Goal: Task Accomplishment & Management: Complete application form

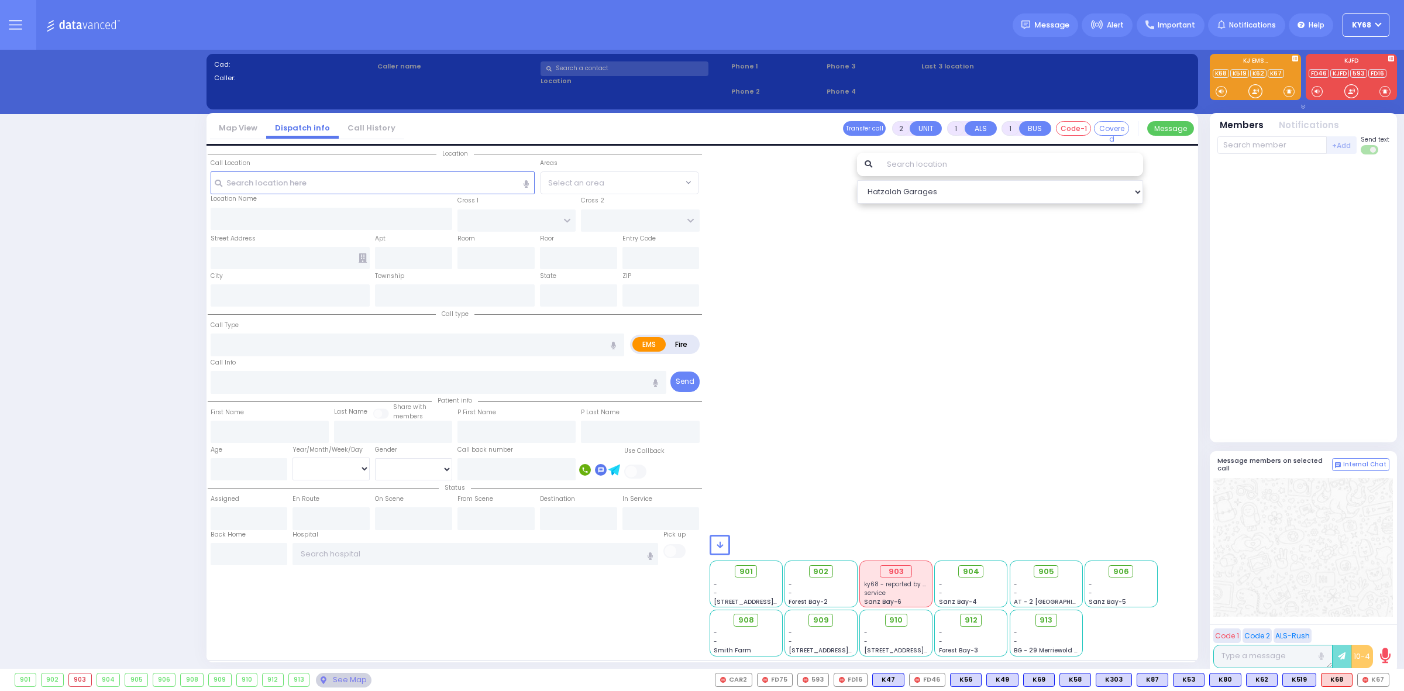
select select "12"
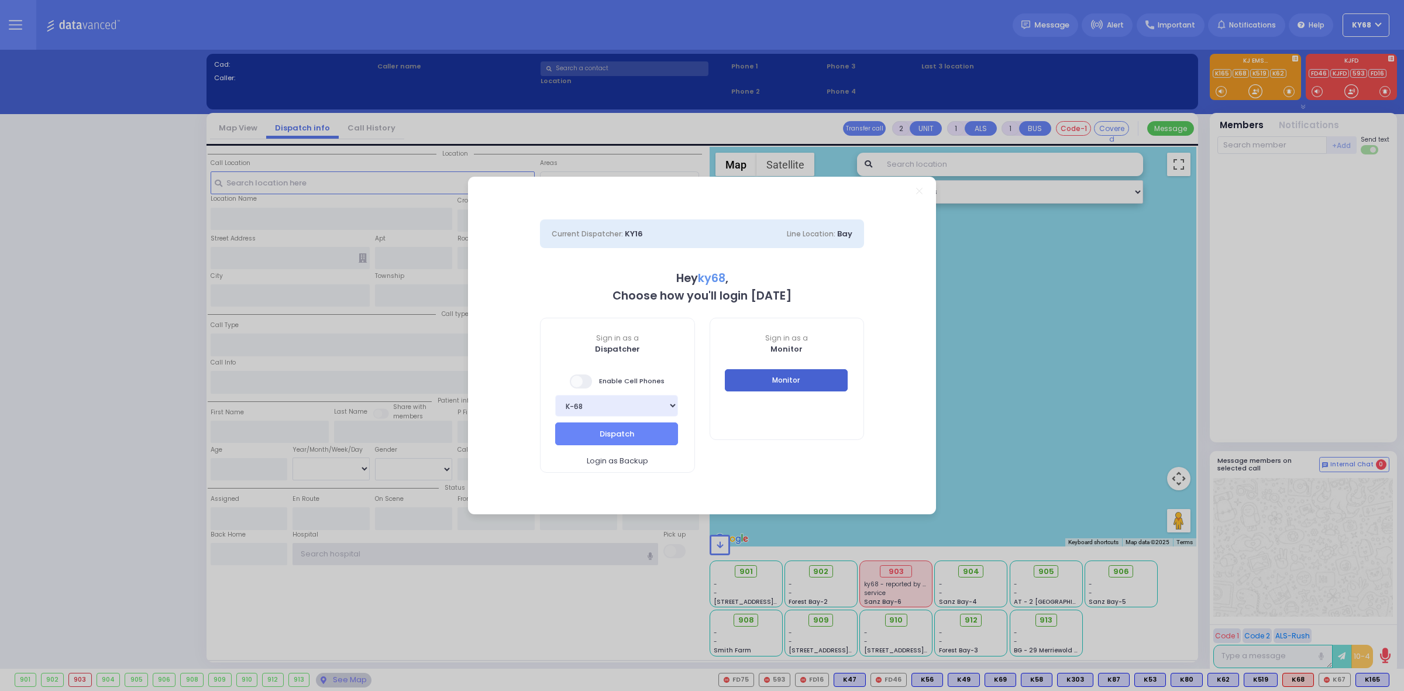
type input "ky68"
click at [778, 382] on button "Monitor" at bounding box center [786, 380] width 123 height 22
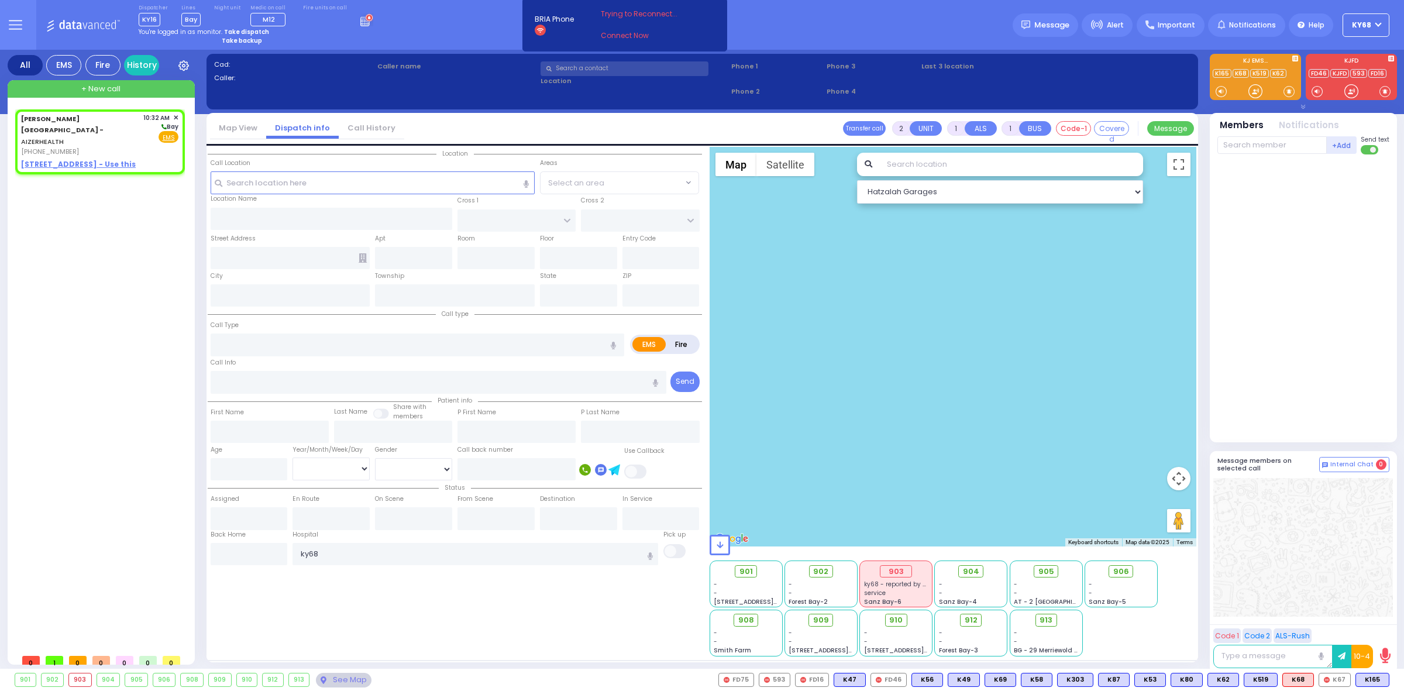
select select
radio input "true"
select select
type input "10:32"
select select "Hatzalah Garages"
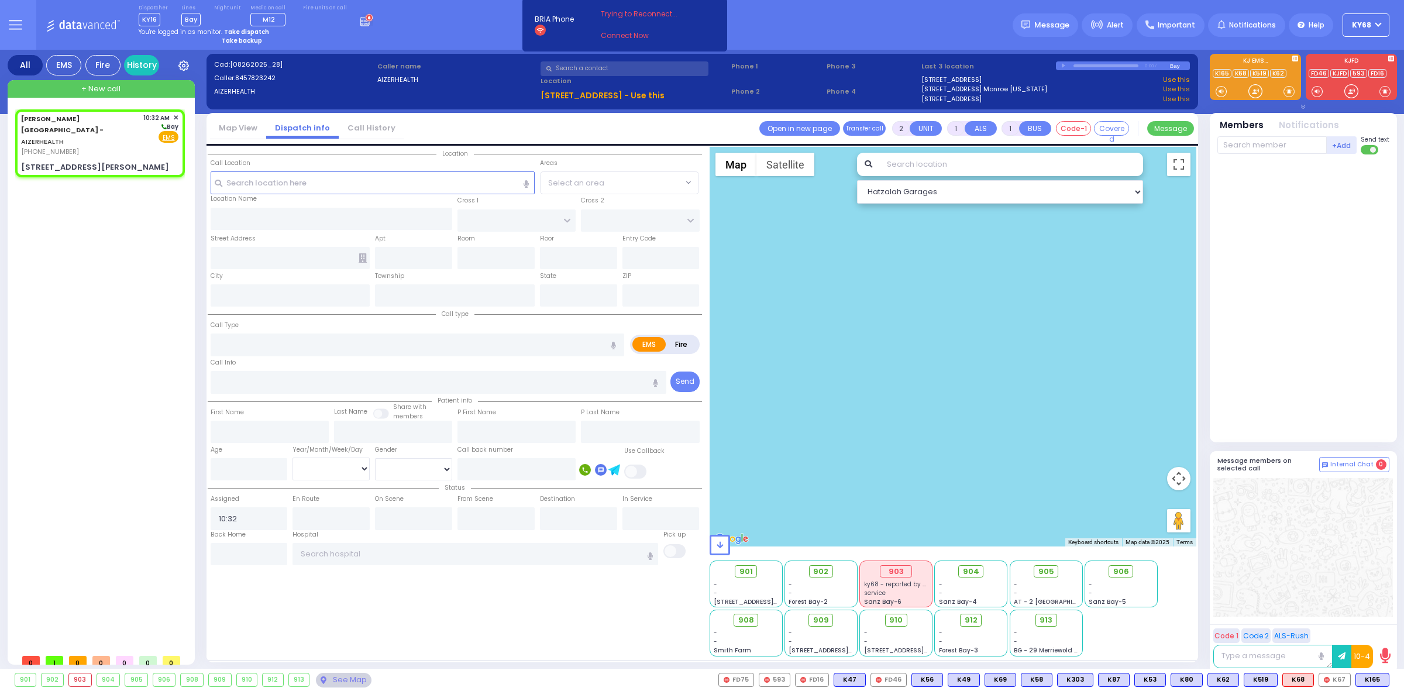
select select
radio input "true"
select select
select select "Hatzalah Garages"
type input "[STREET_ADDRESS][PERSON_NAME]"
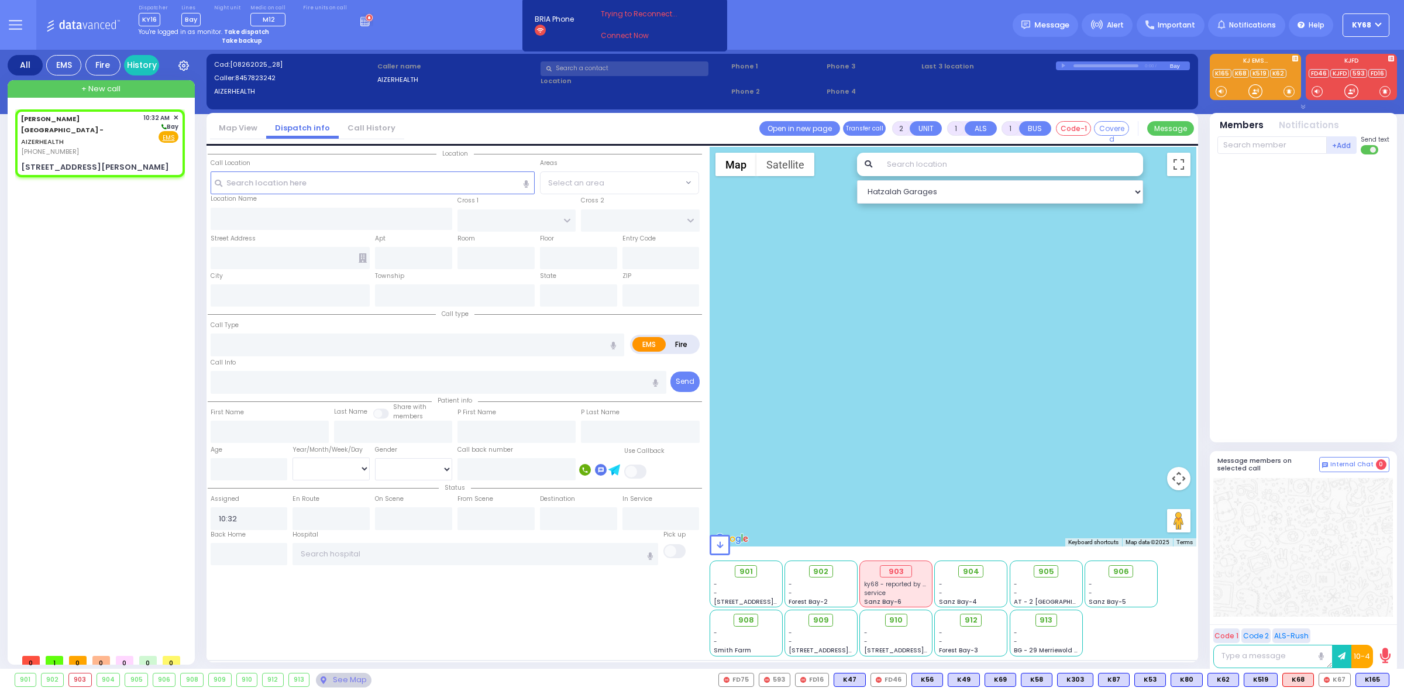
type input "[GEOGRAPHIC_DATA]"
type input "6112"
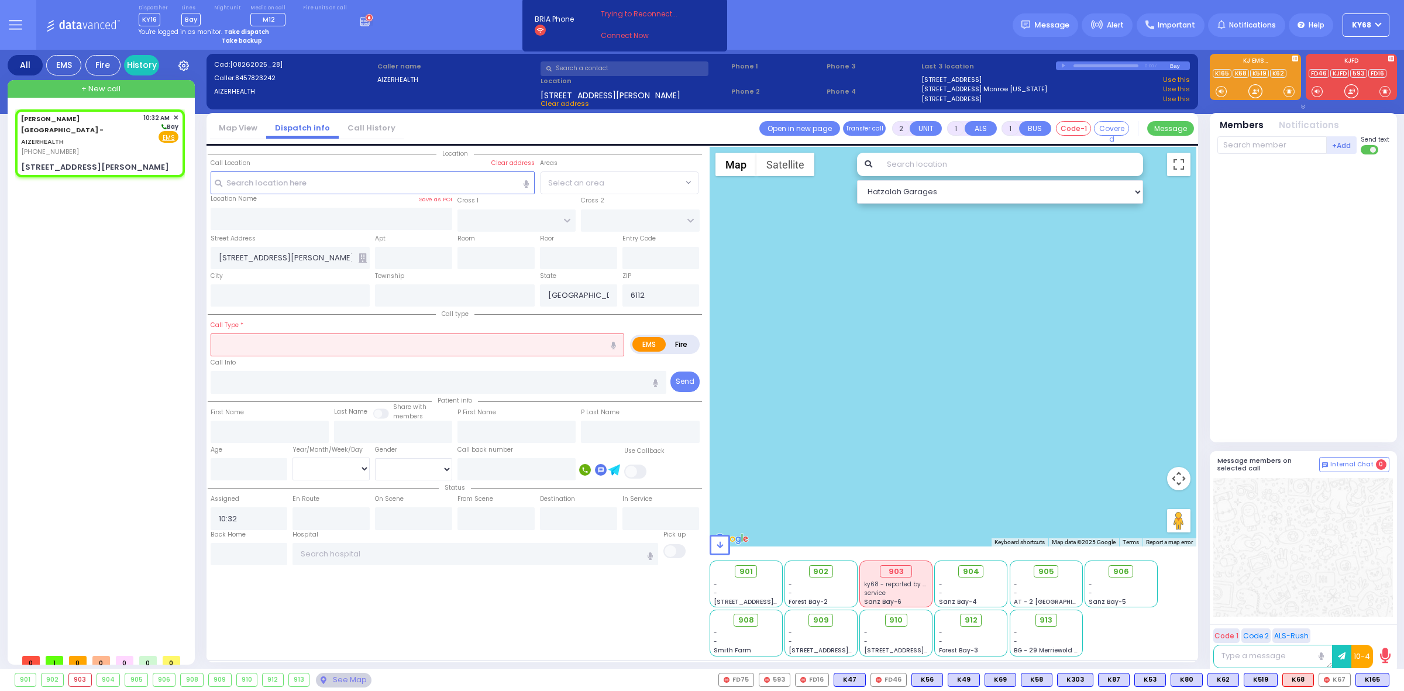
select select
radio input "true"
select select
type input "le"
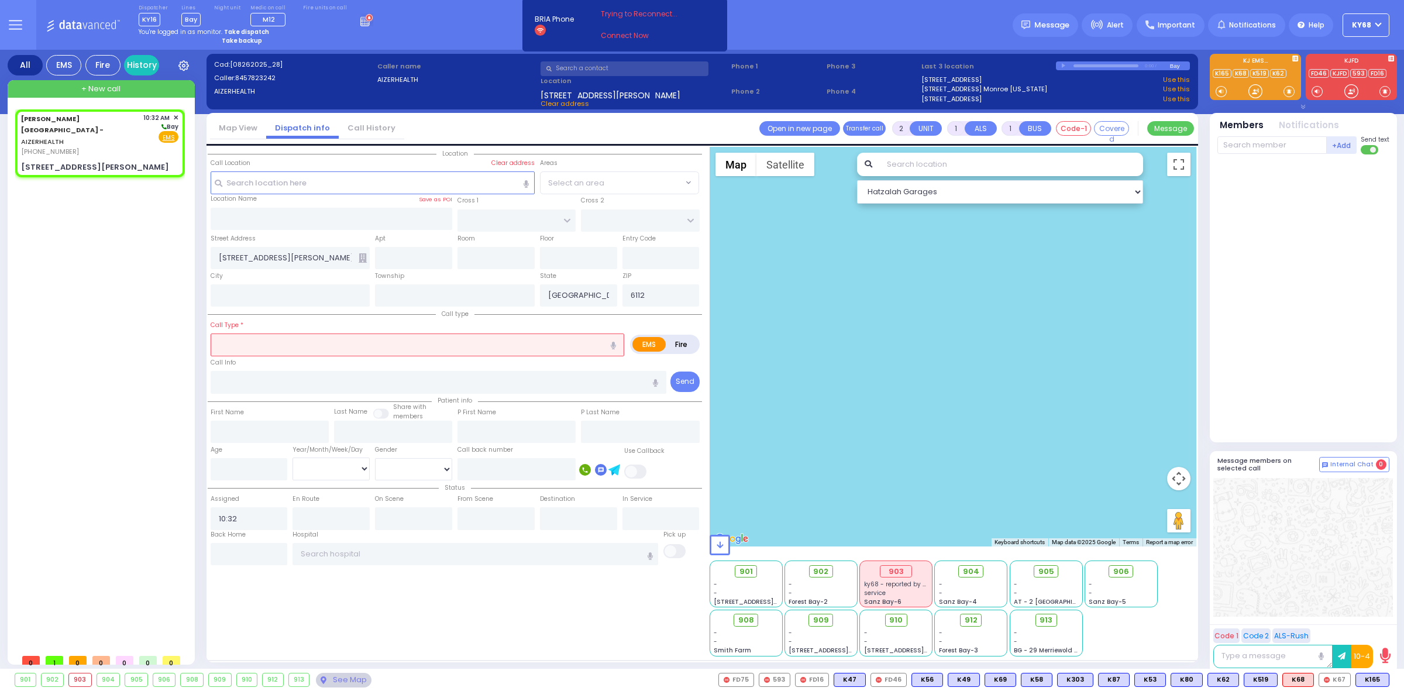
radio input "true"
select select
type input "leta"
radio input "true"
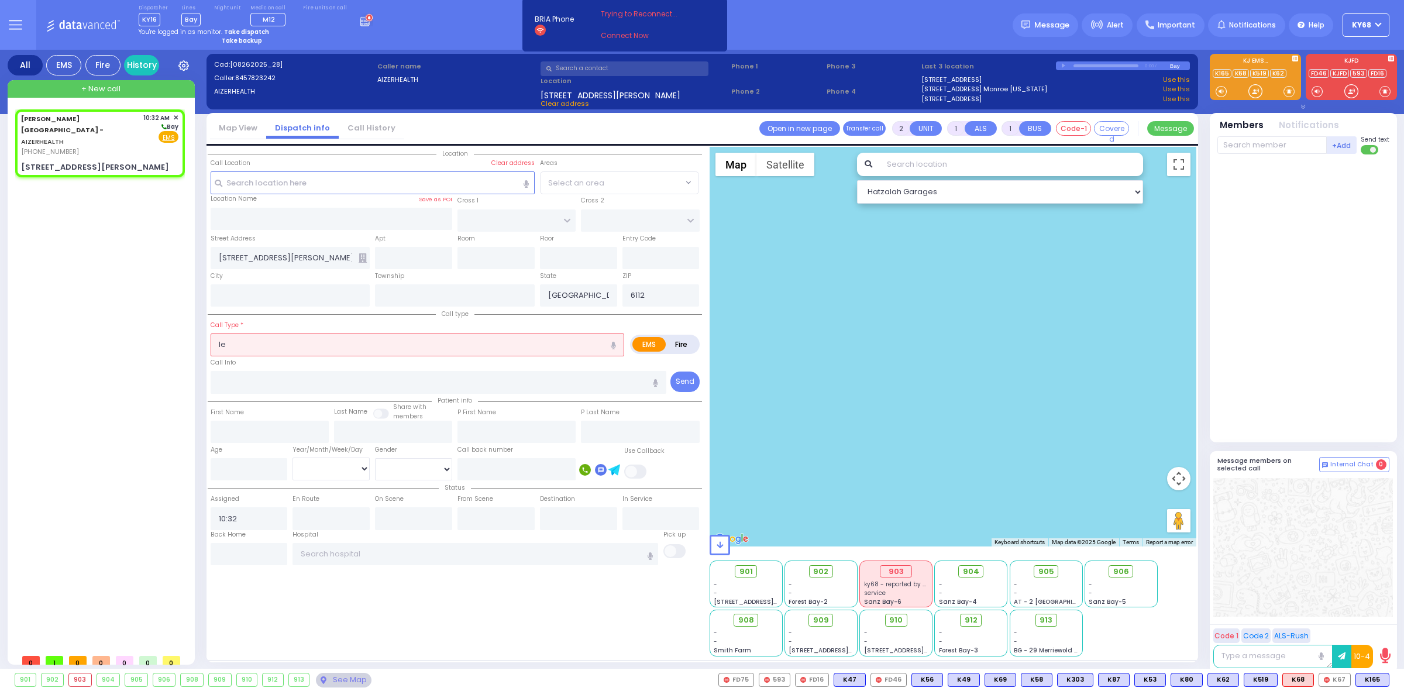
select select
type input "lethar"
radio input "true"
select select
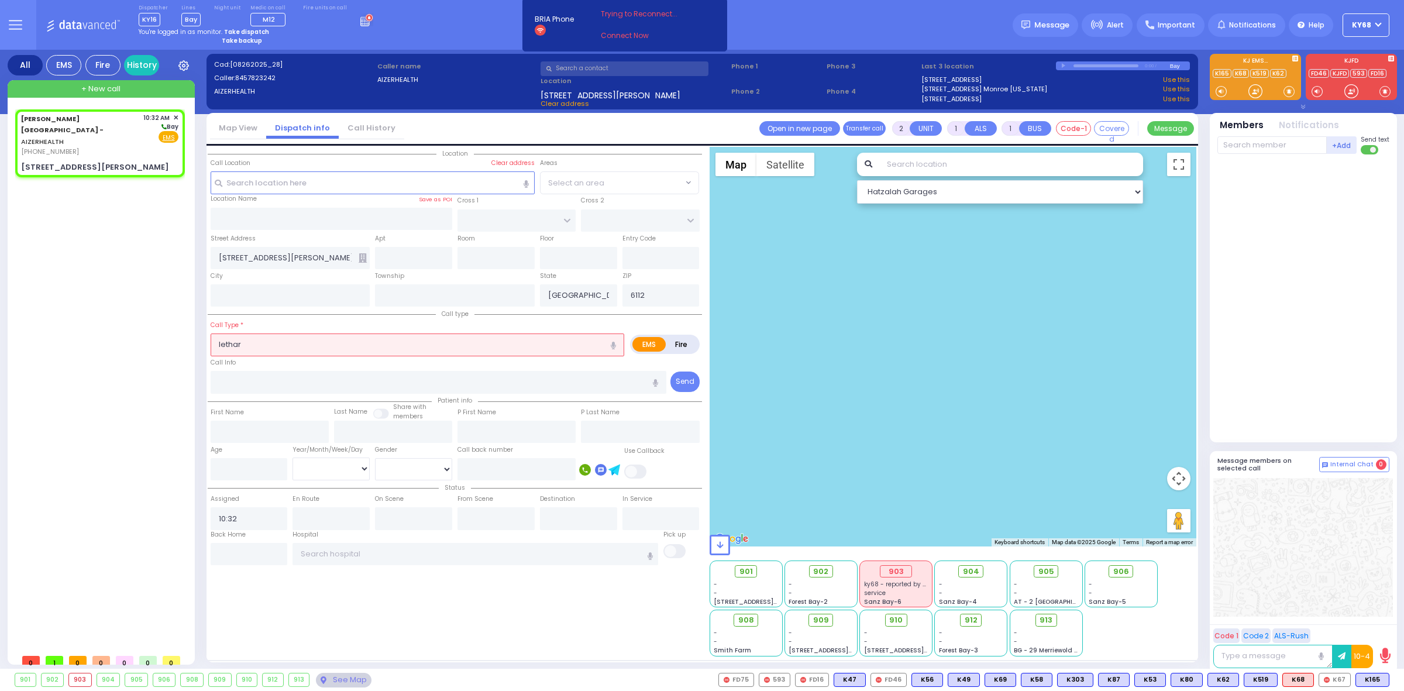
select select
type input "lethargic"
radio input "true"
select select
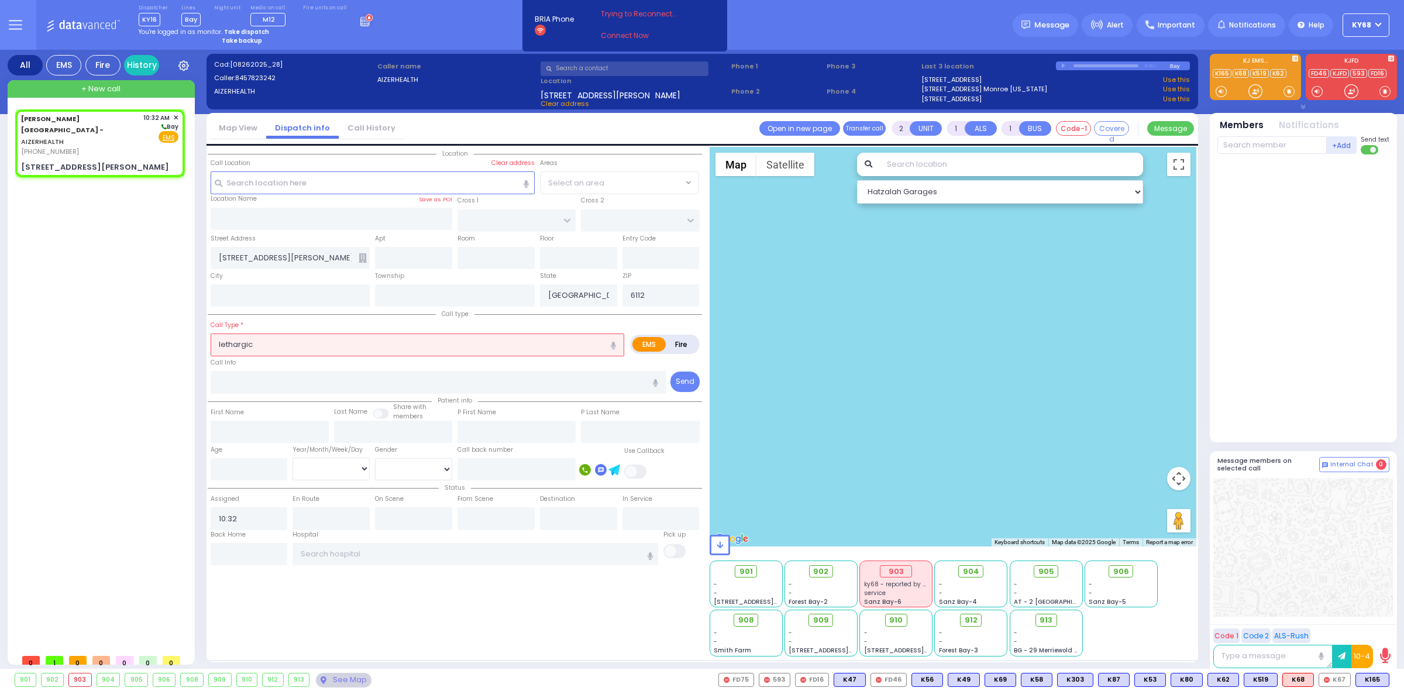
radio input "true"
select select
radio input "true"
select select
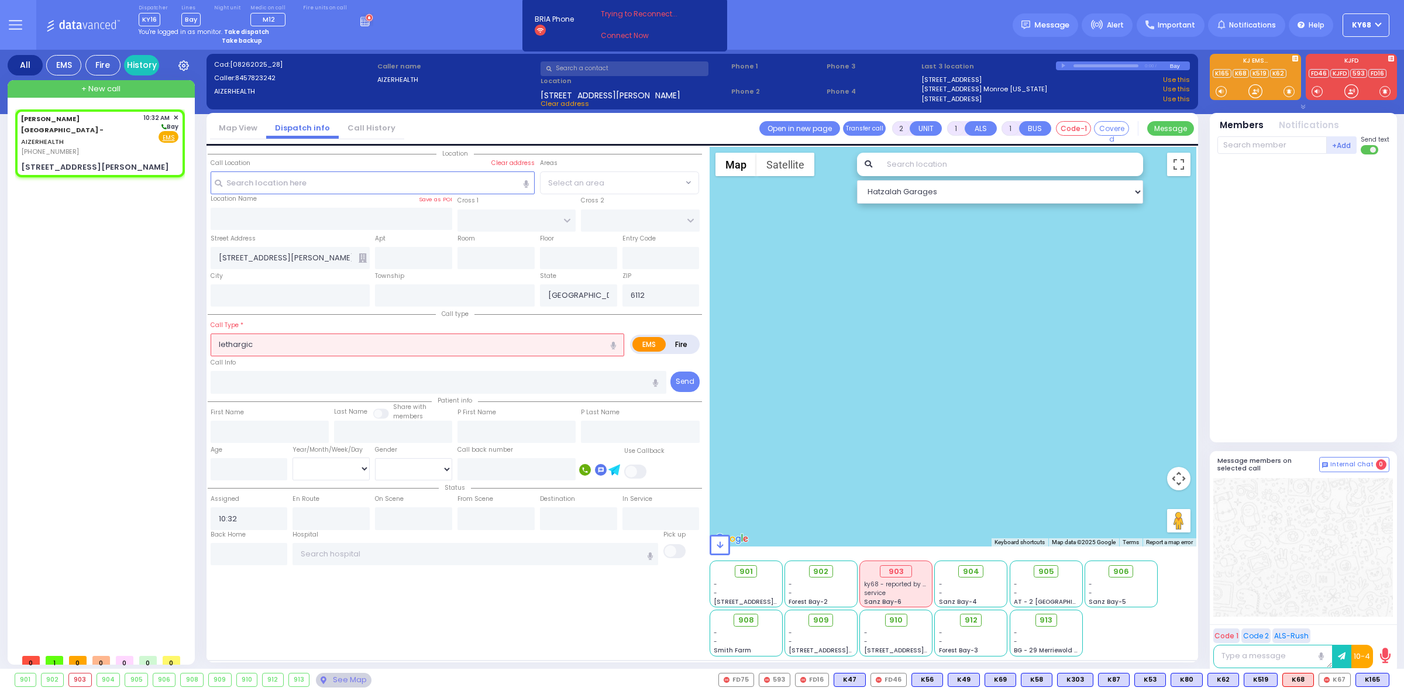
select select
radio input "true"
select select
type input "eizer"
type input "Monroe"
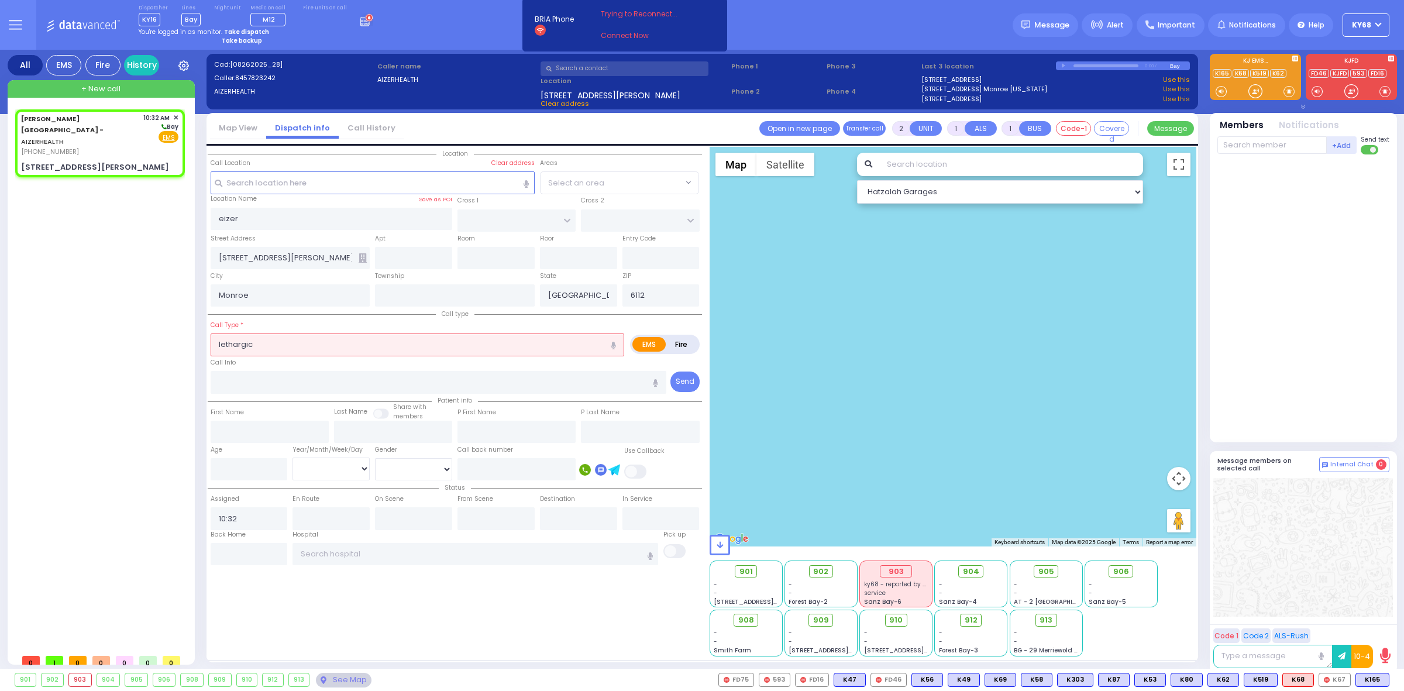
select select "Hatzalah Garages"
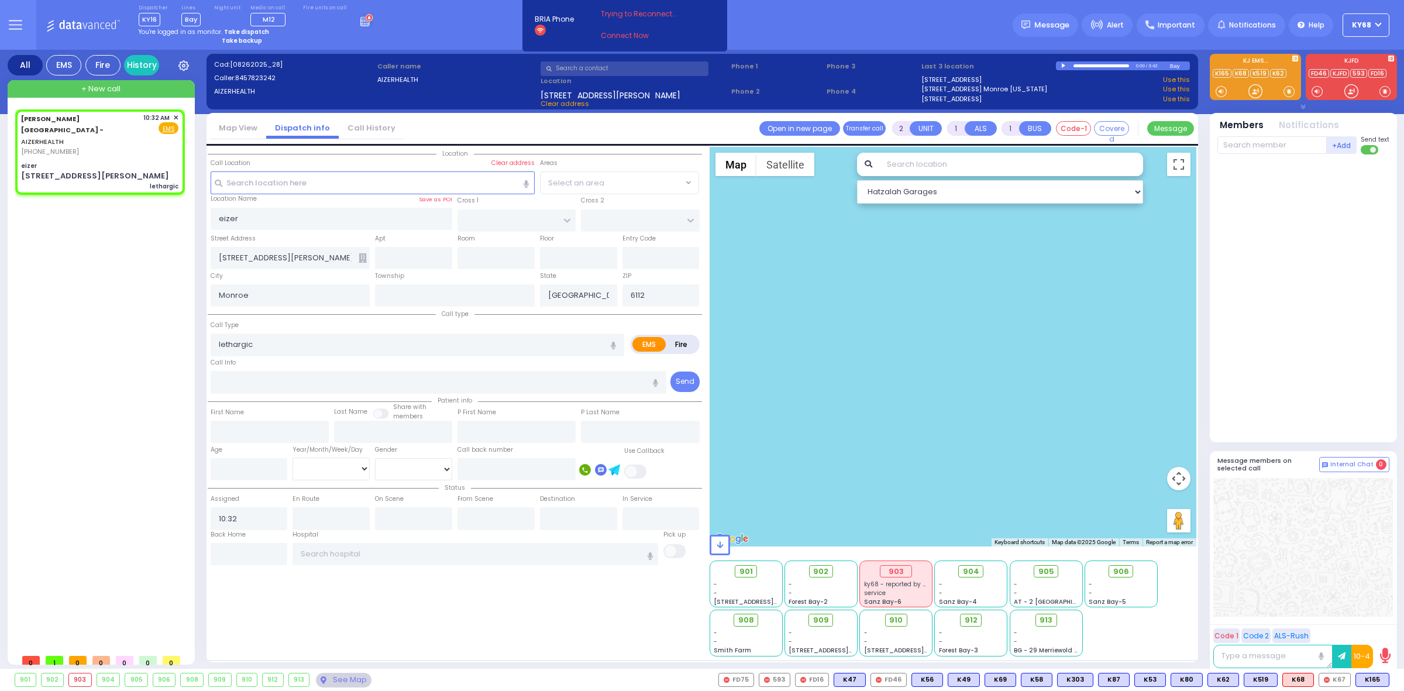
select select
radio input "true"
type input "wienstock"
select select
select select "Hatzalah Garages"
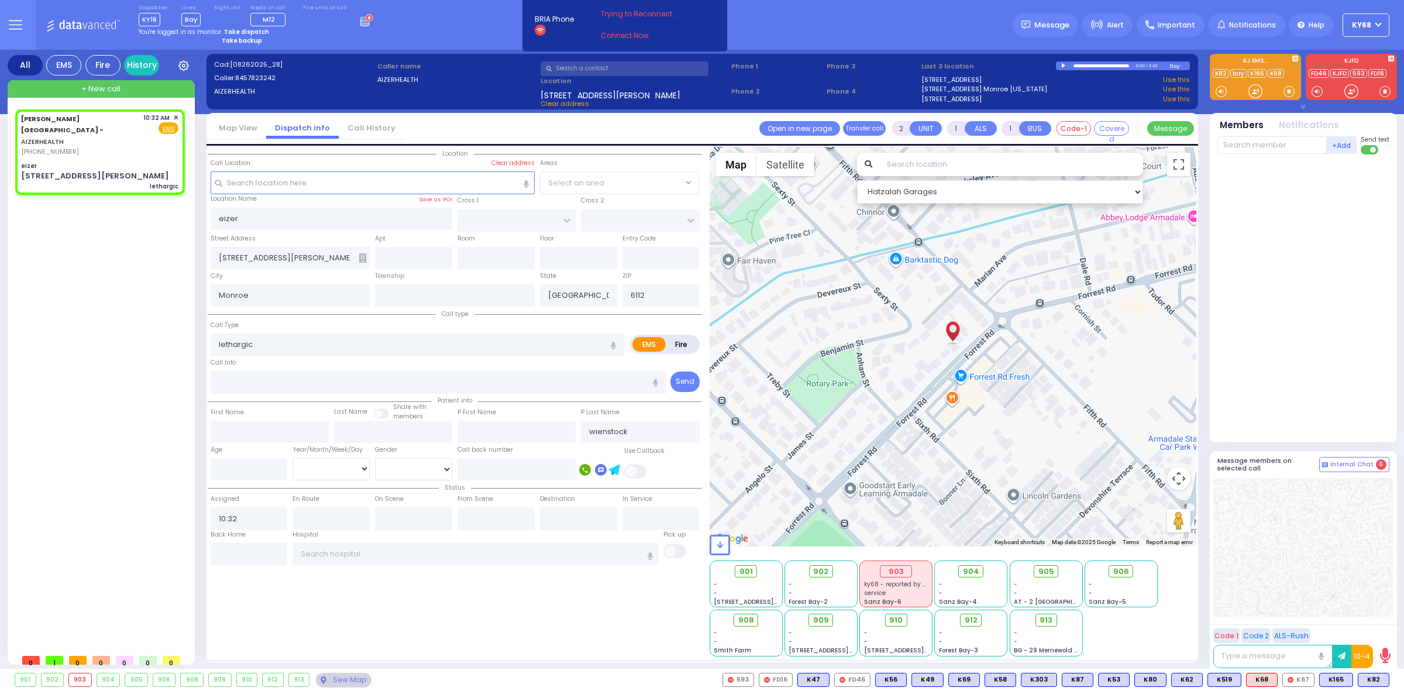
click at [184, 285] on div "[PERSON_NAME][GEOGRAPHIC_DATA] - AIZERHEALTH [PHONE_NUMBER] 10:32 AM ✕" at bounding box center [102, 378] width 174 height 539
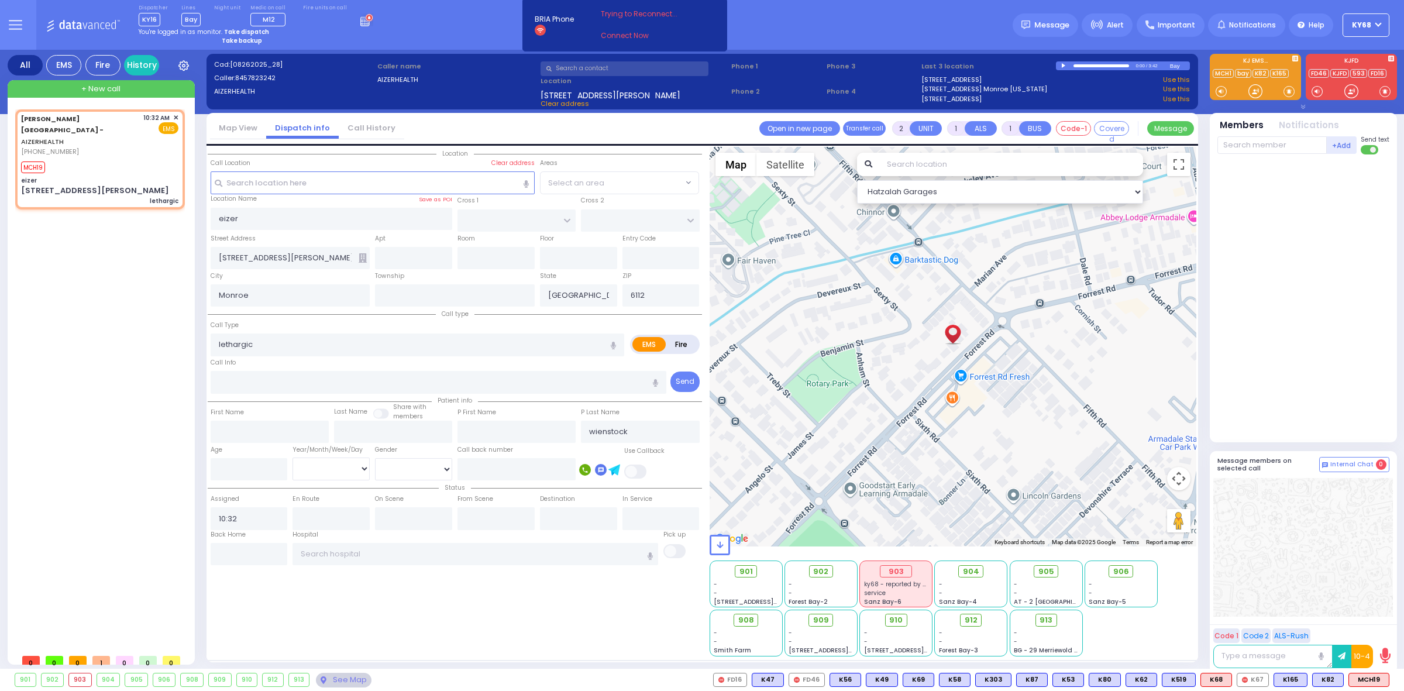
select select
radio input "true"
select select
type input "10:38"
select select "Hatzalah Garages"
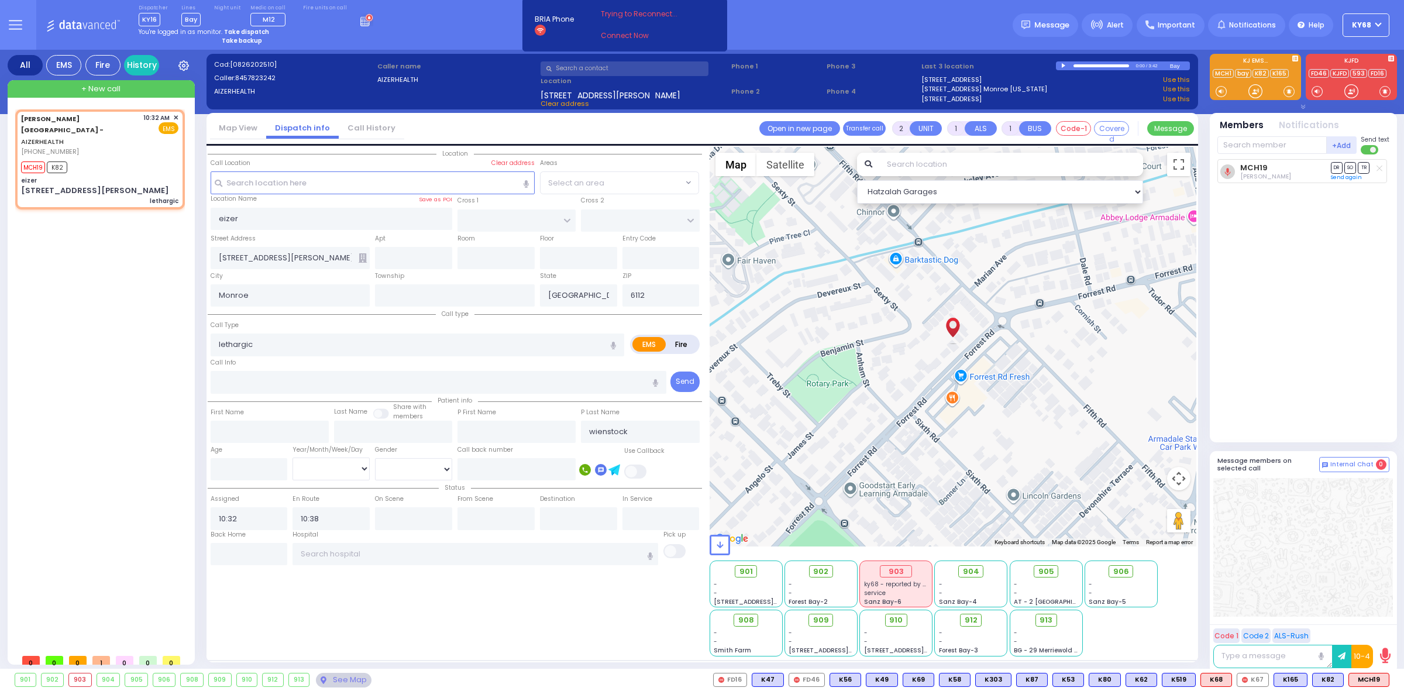
select select
radio input "true"
select select
select select "Hatzalah Garages"
click at [455, 647] on div "Location eizer ZIP" at bounding box center [455, 402] width 494 height 510
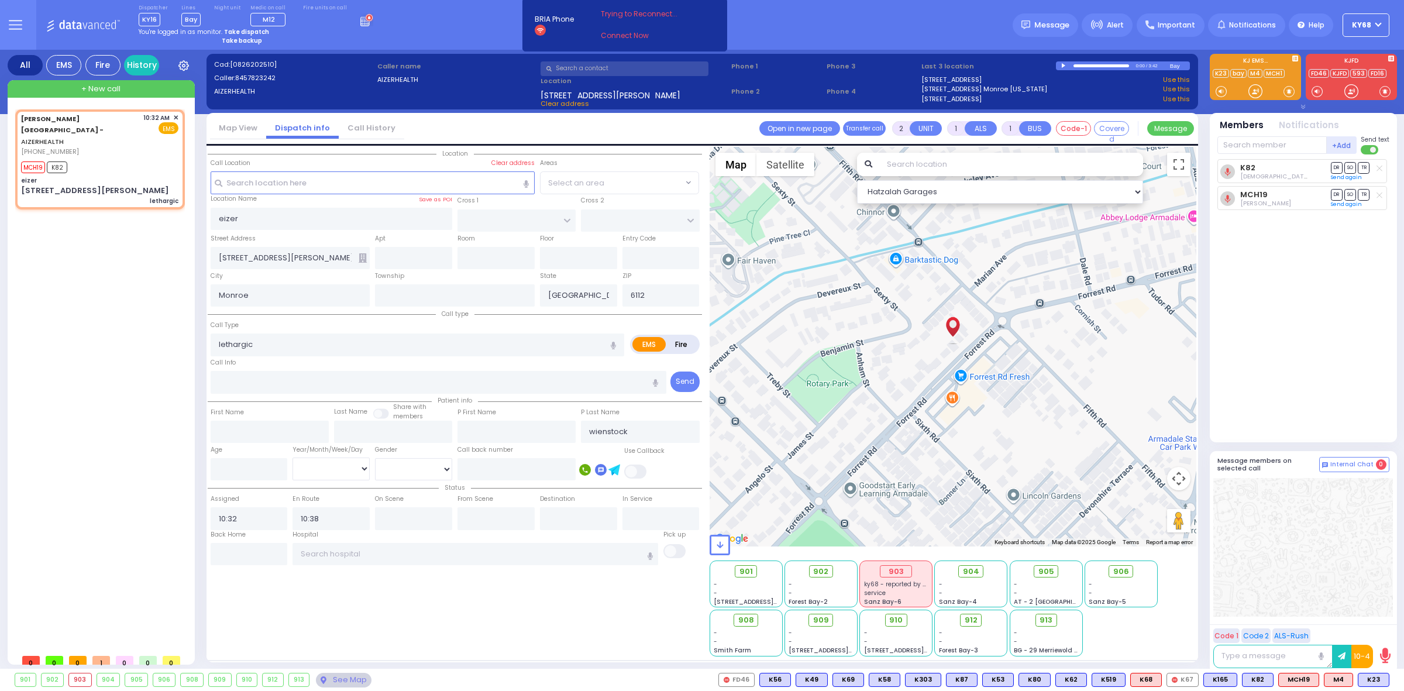
select select
radio input "true"
select select
select select "Hatzalah Garages"
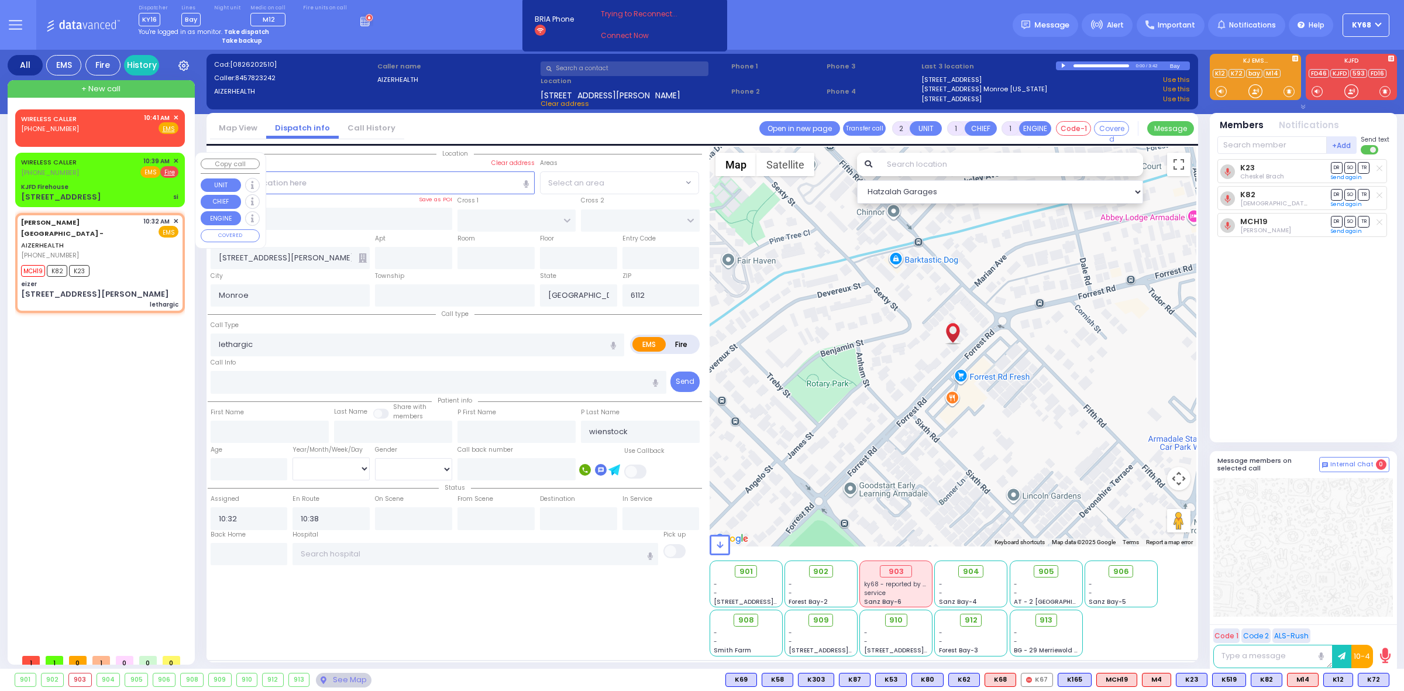
click at [152, 170] on span "EMS" at bounding box center [150, 172] width 20 height 12
select select
type input "si"
radio input "true"
select select
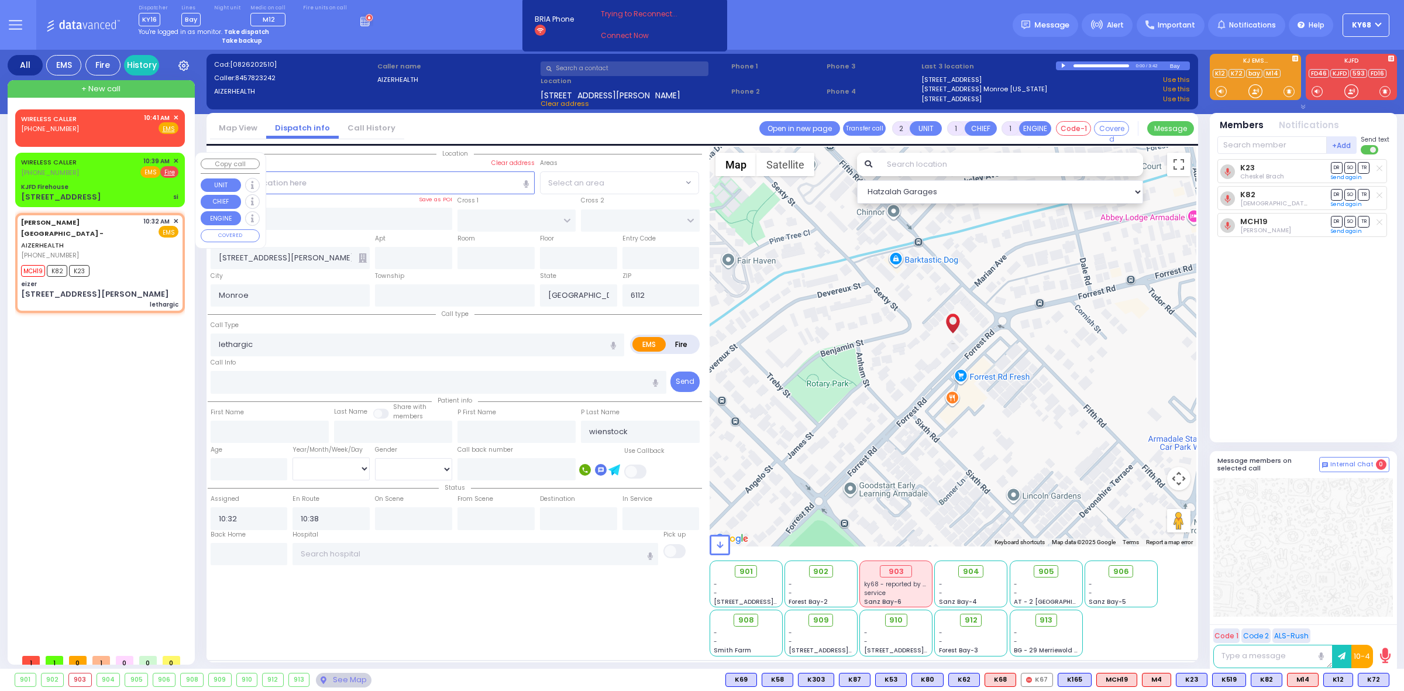
type input "10:39"
select select "Hatzalah Garages"
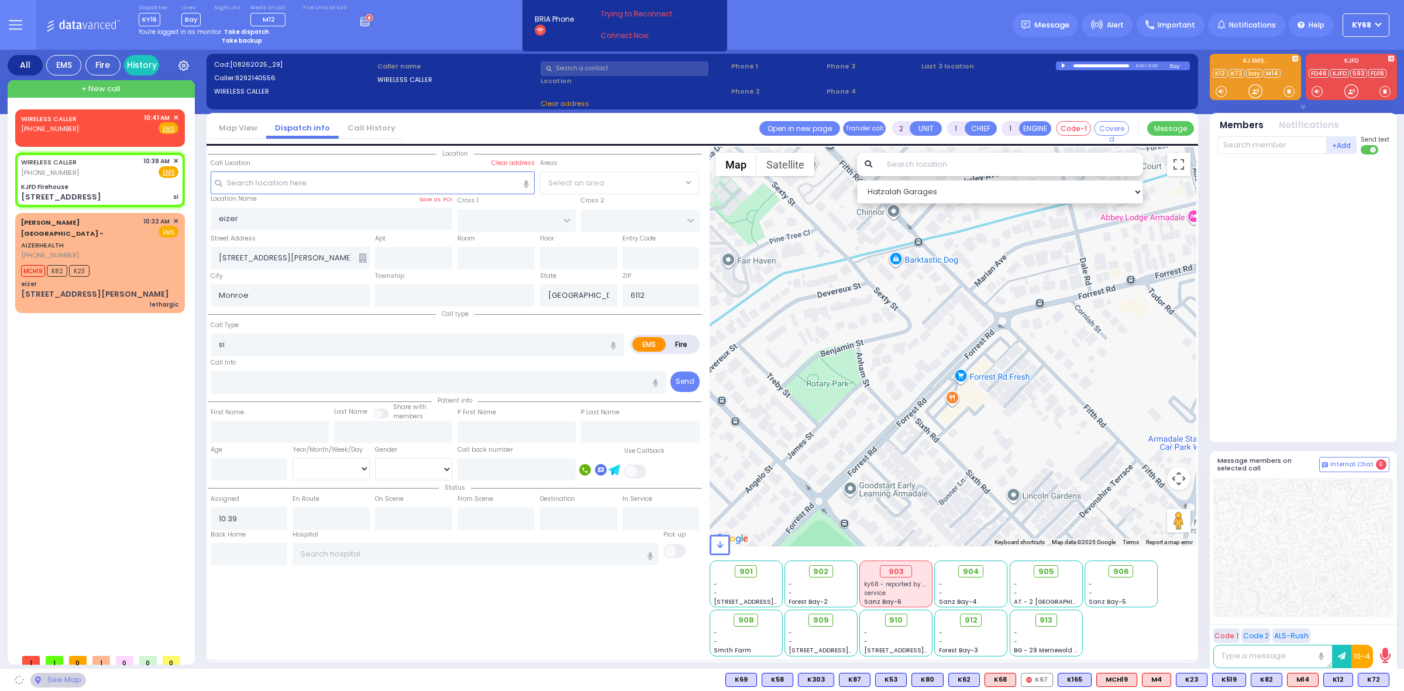
type input "KJFD Firehouse"
type input "[GEOGRAPHIC_DATA]"
type input "[STREET_ADDRESS]"
type input "[US_STATE]"
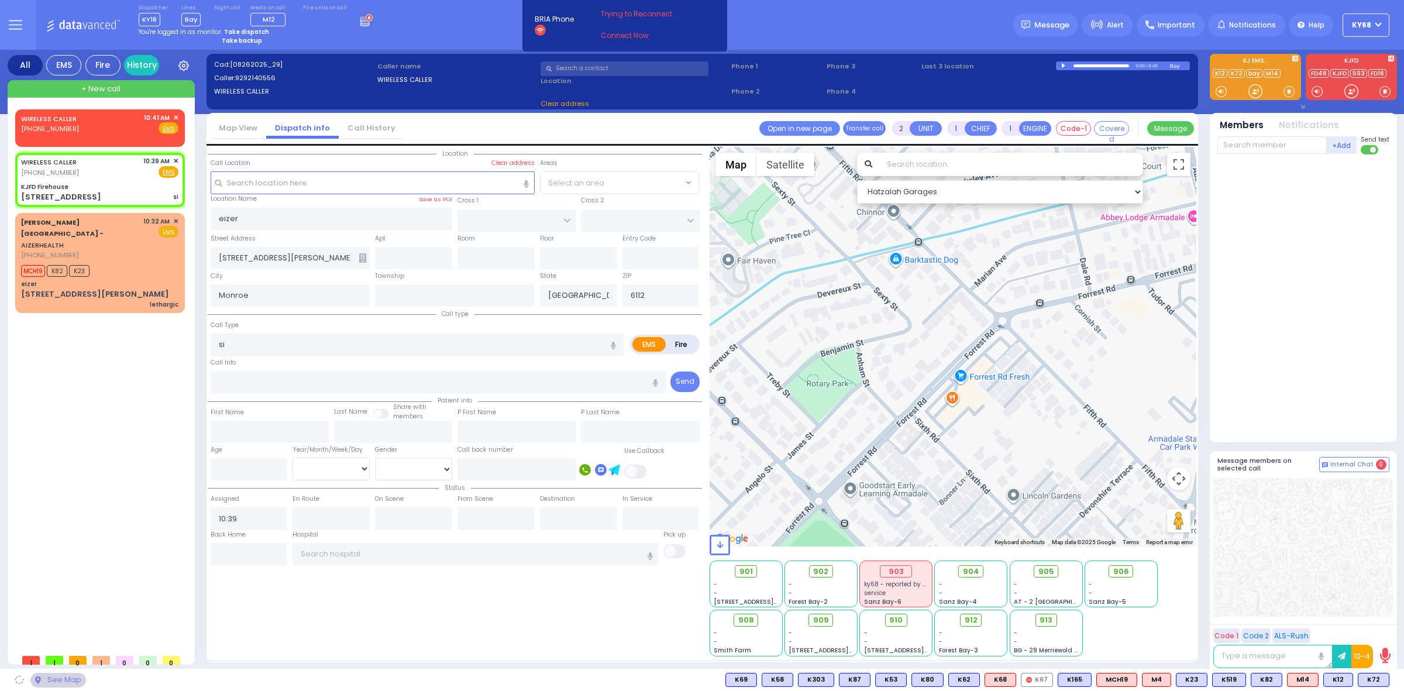
type input "10950"
select select "SECTION 5"
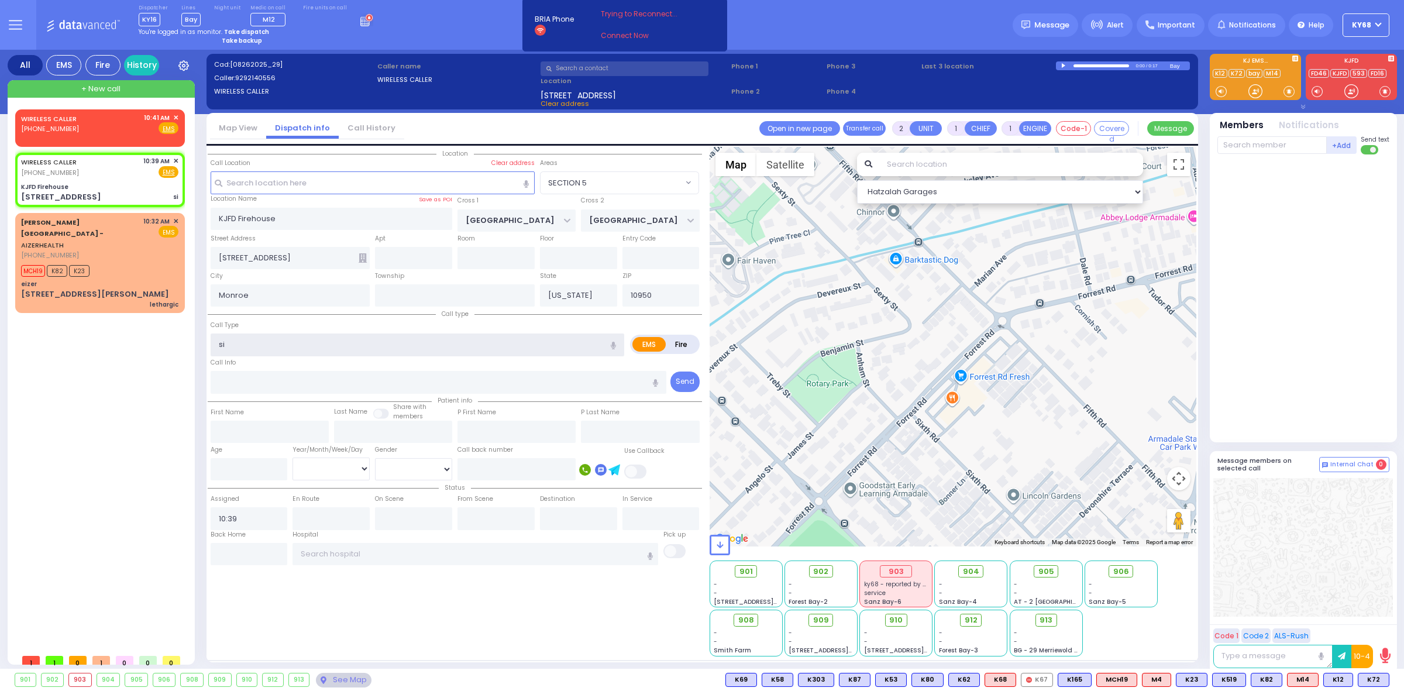
click at [271, 355] on input "si" at bounding box center [418, 345] width 414 height 22
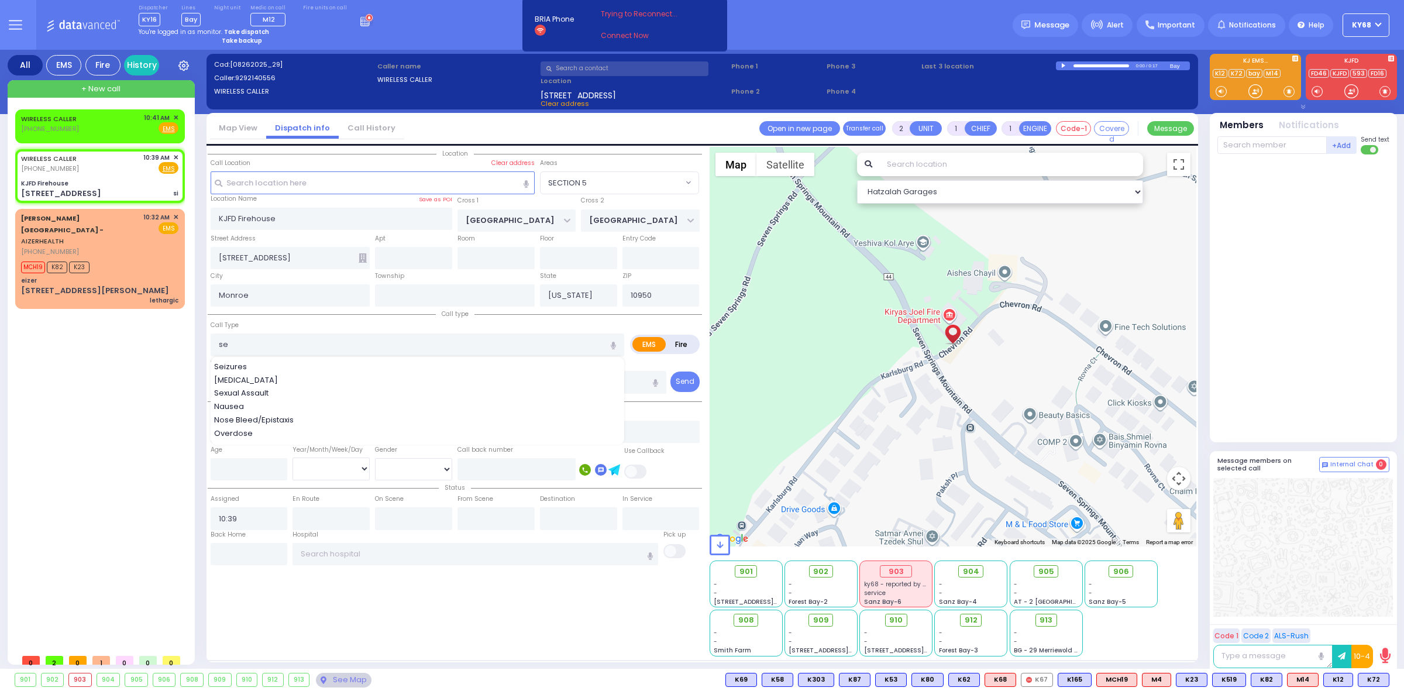
click at [237, 368] on span "Seizures" at bounding box center [232, 367] width 37 height 12
type input "Seizures"
type input "3"
type input "2"
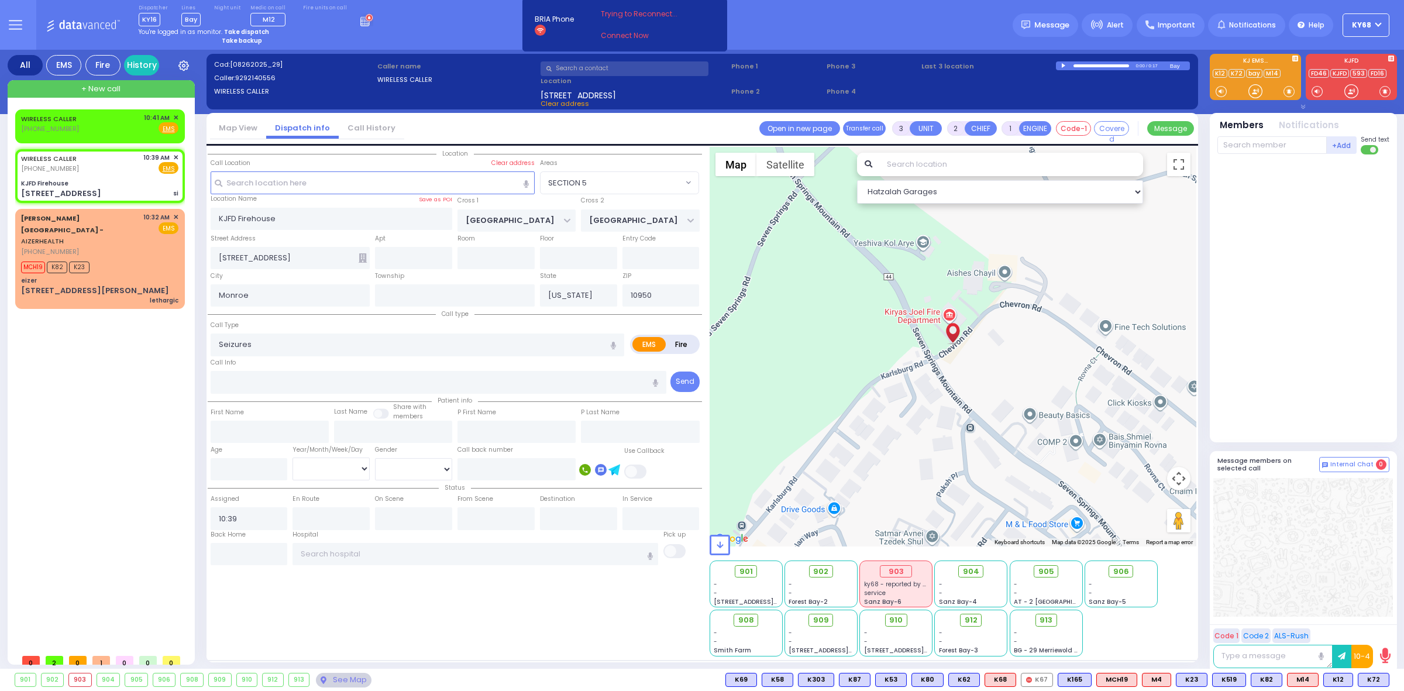
click at [82, 411] on div "WIRELESS CALLER [PHONE_NUMBER] 10:41 AM ✕ EMS" at bounding box center [102, 378] width 174 height 539
select select
radio input "true"
select select
select select "Hatzalah Garages"
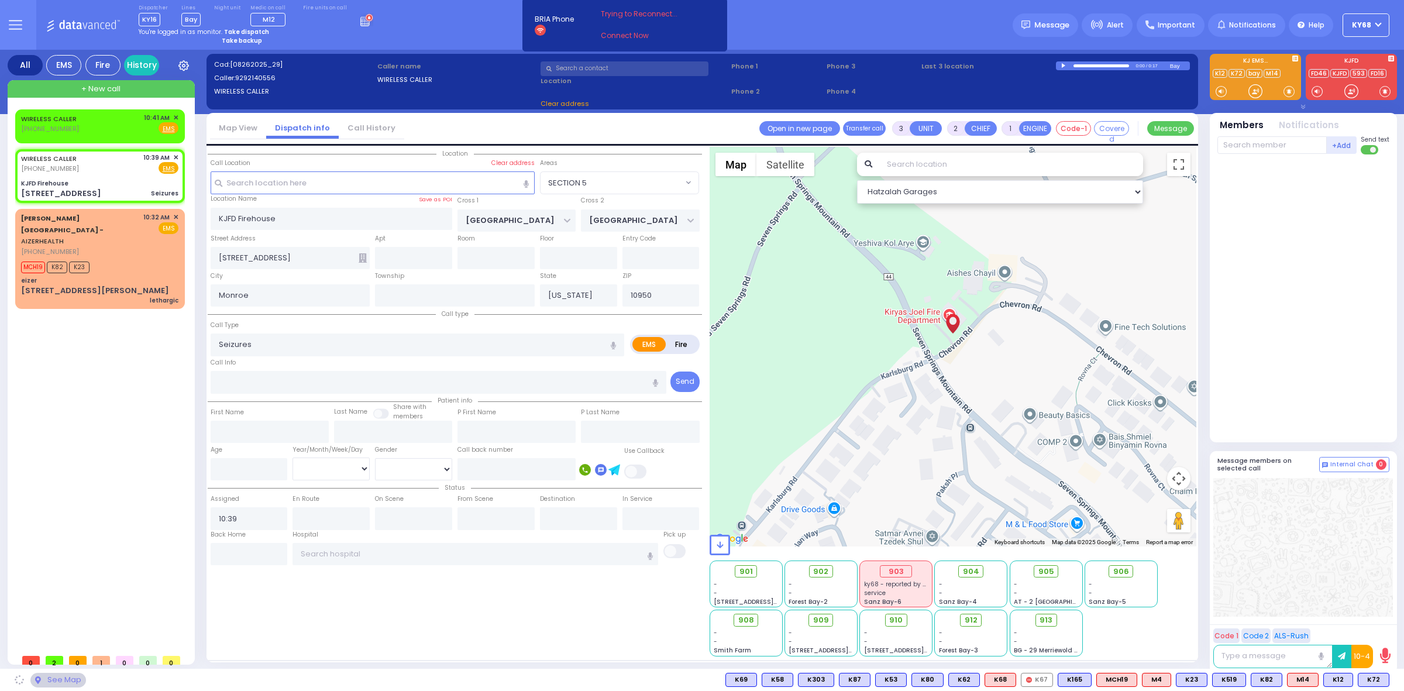
select select "SECTION 5"
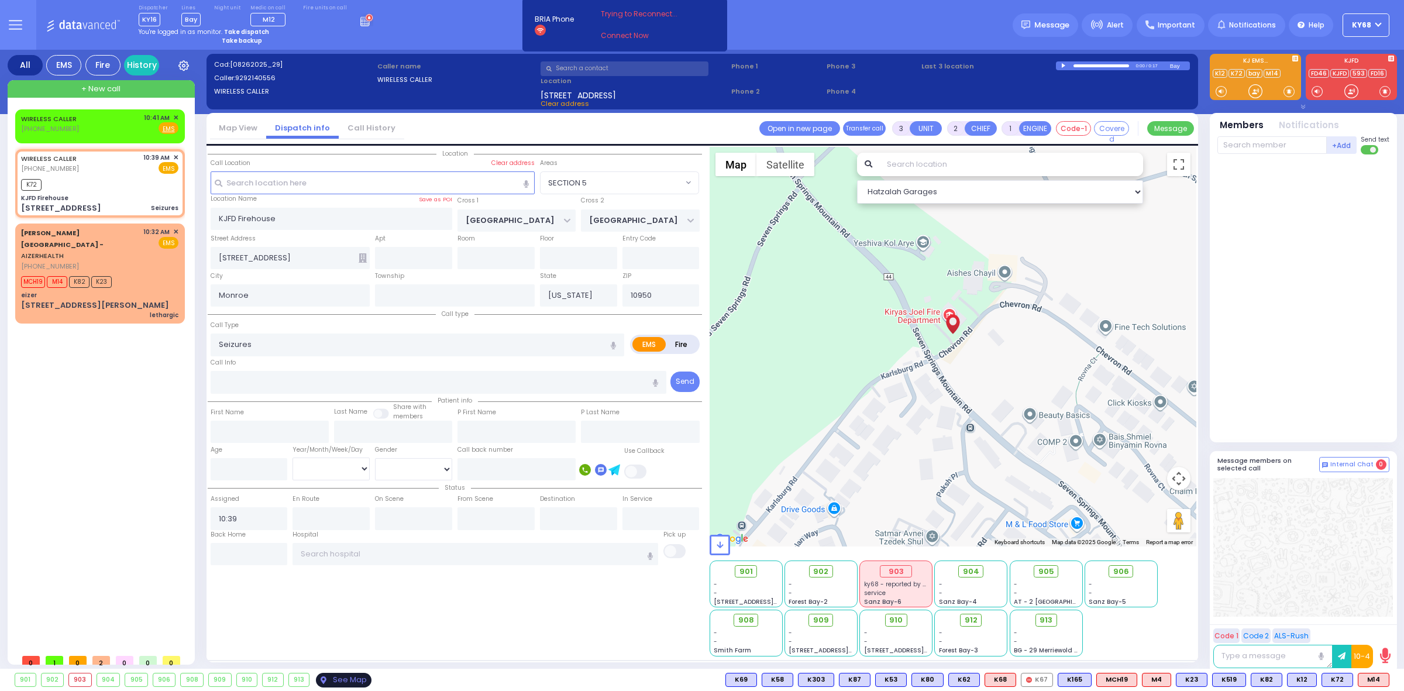
select select
radio input "true"
select select
type input "10:43"
select select "Hatzalah Garages"
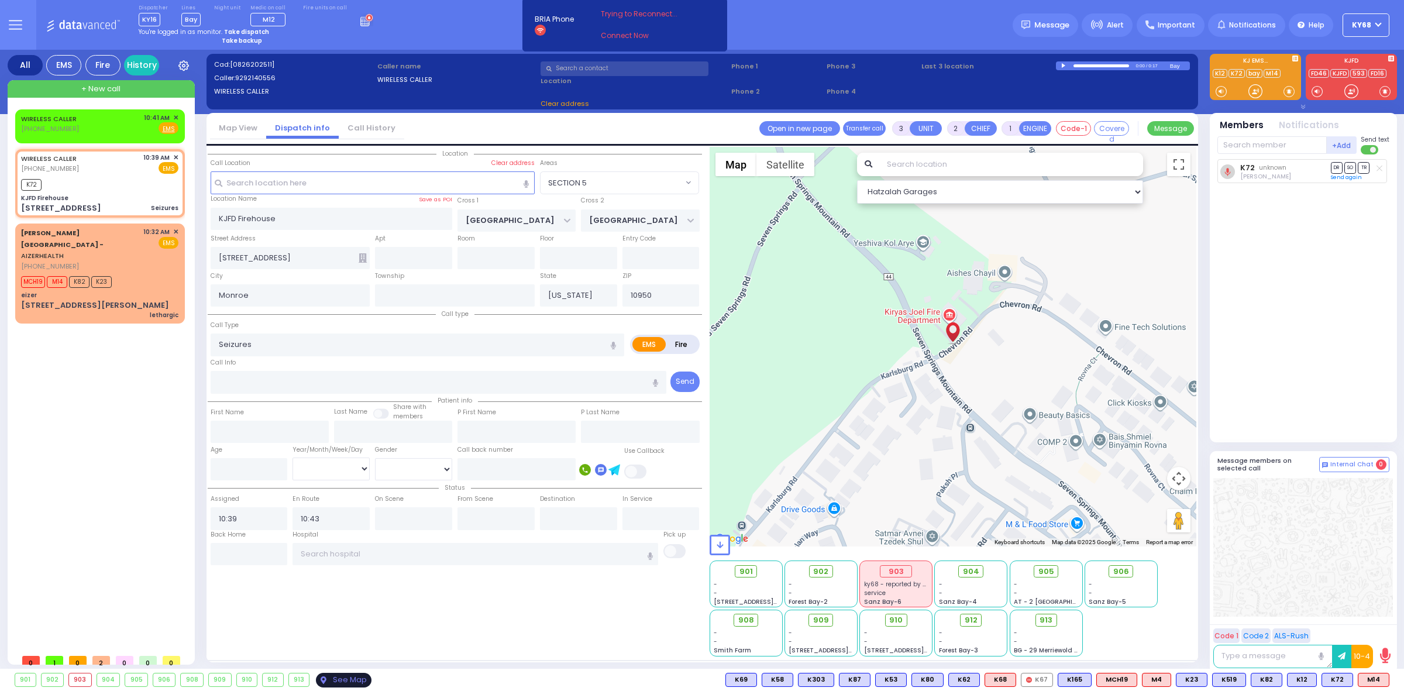
select select "SECTION 5"
select select
radio input "true"
select select
select select "Hatzalah Garages"
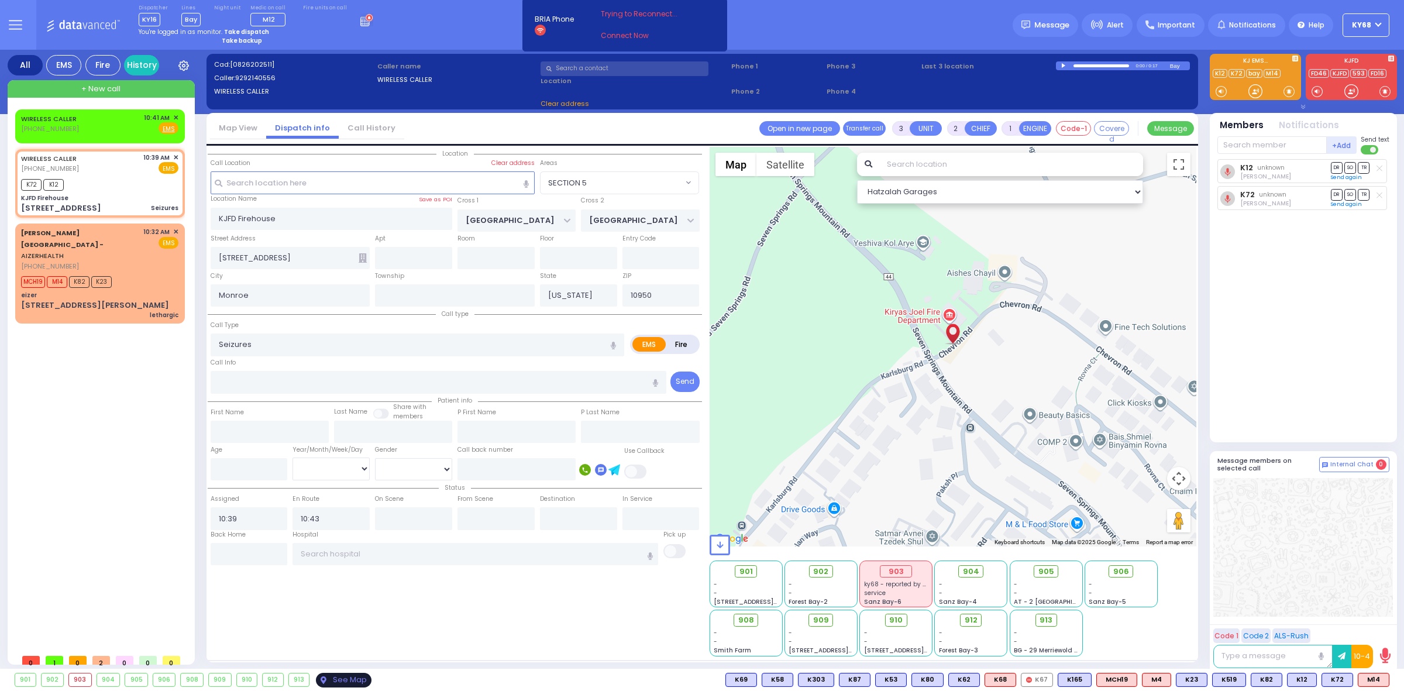
select select "SECTION 5"
select select
radio input "true"
select select
select select "Hatzalah Garages"
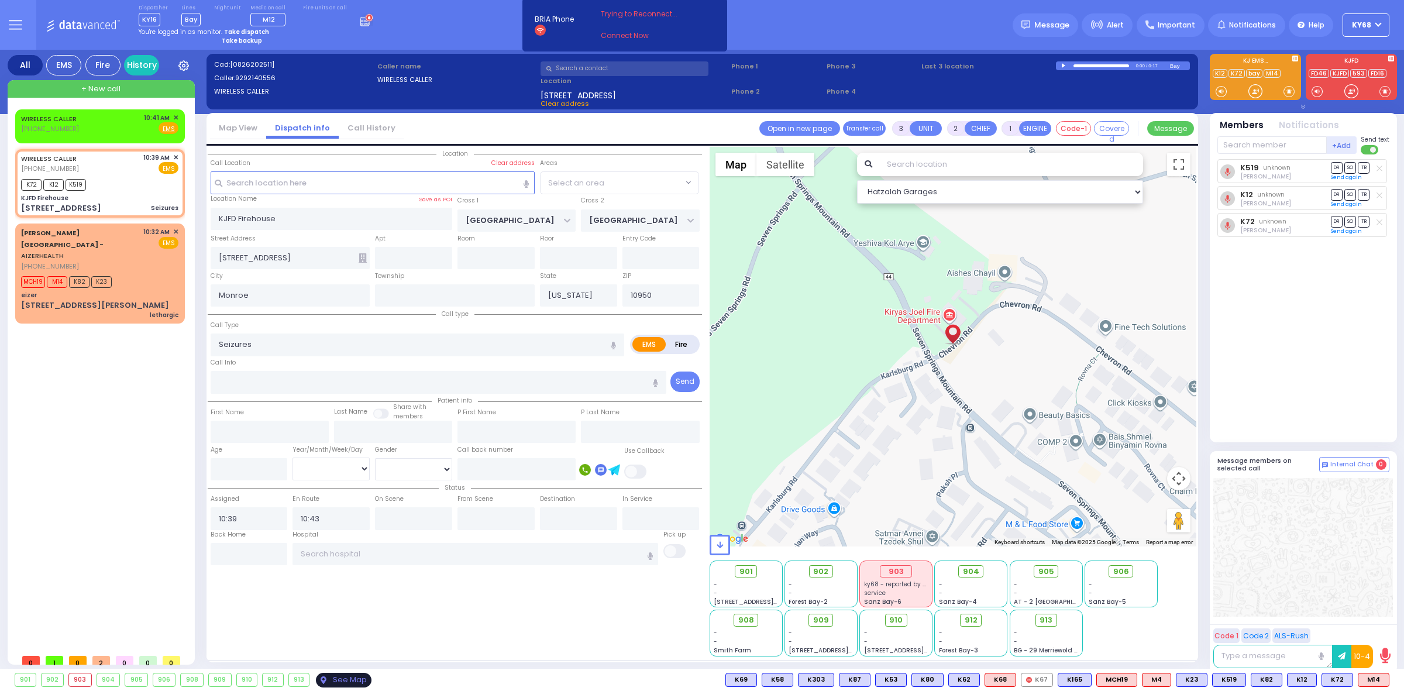
select select "SECTION 5"
select select
radio input "true"
select select
select select "Hatzalah Garages"
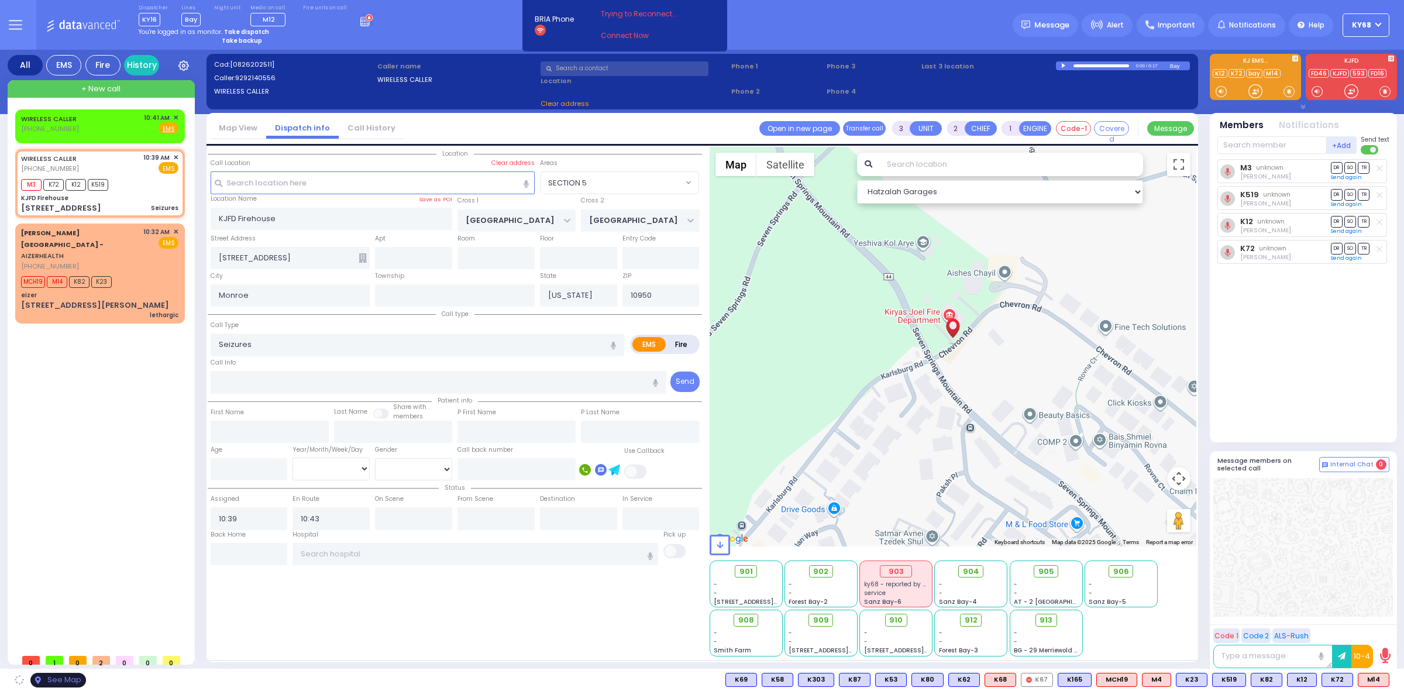
select select "SECTION 5"
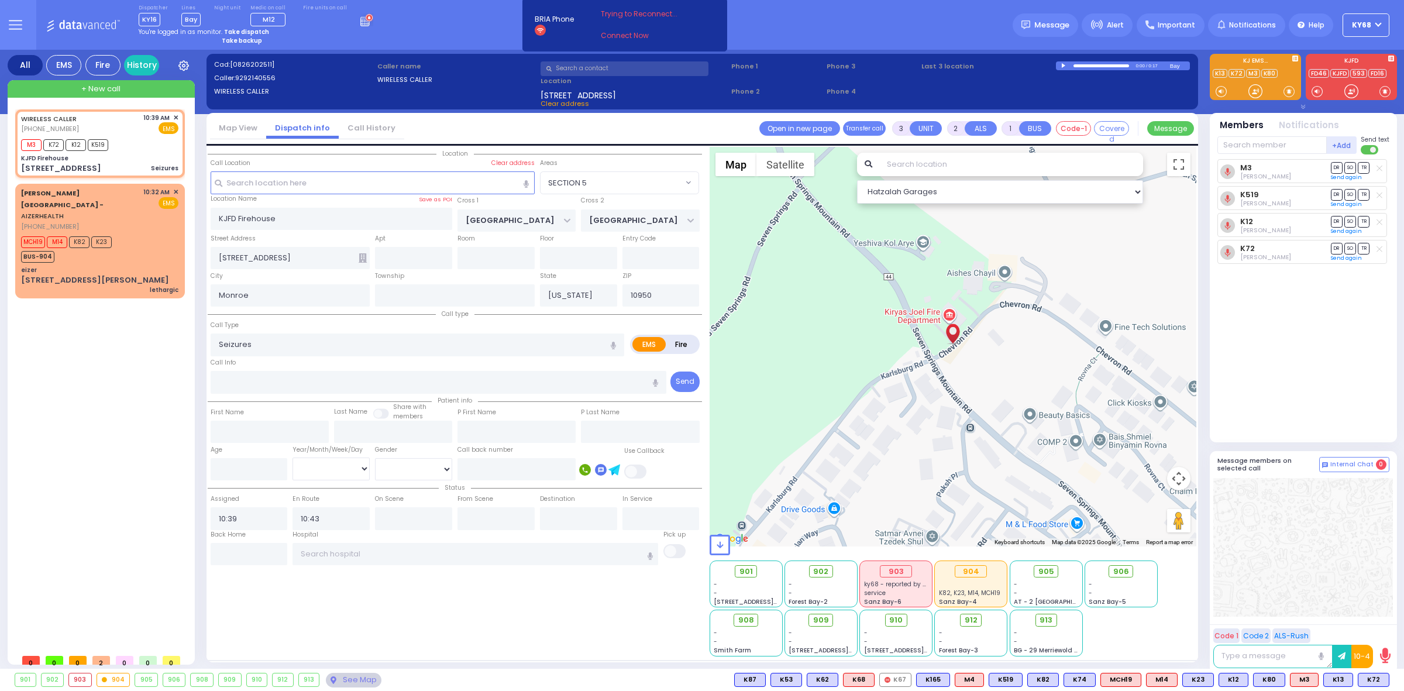
select select
radio input "true"
select select
radio input "true"
select select
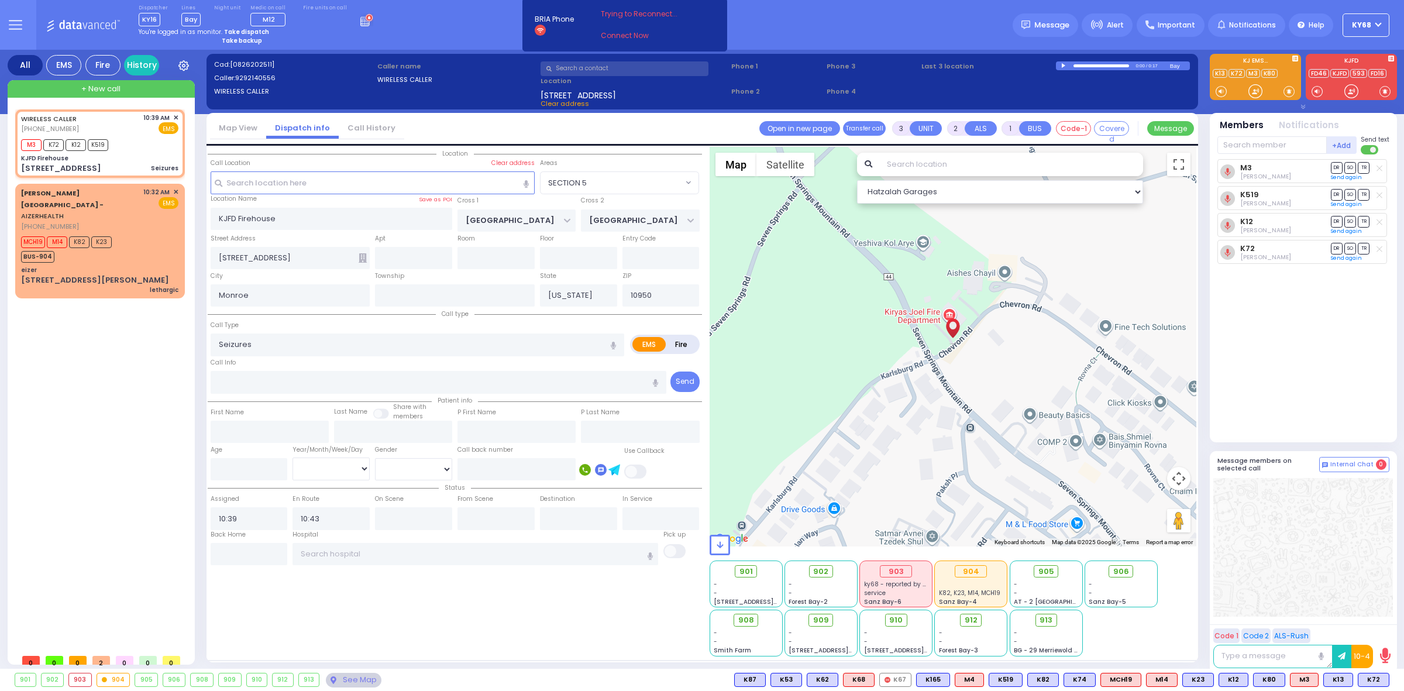
select select "SECTION 5"
select select "Hatzalah Garages"
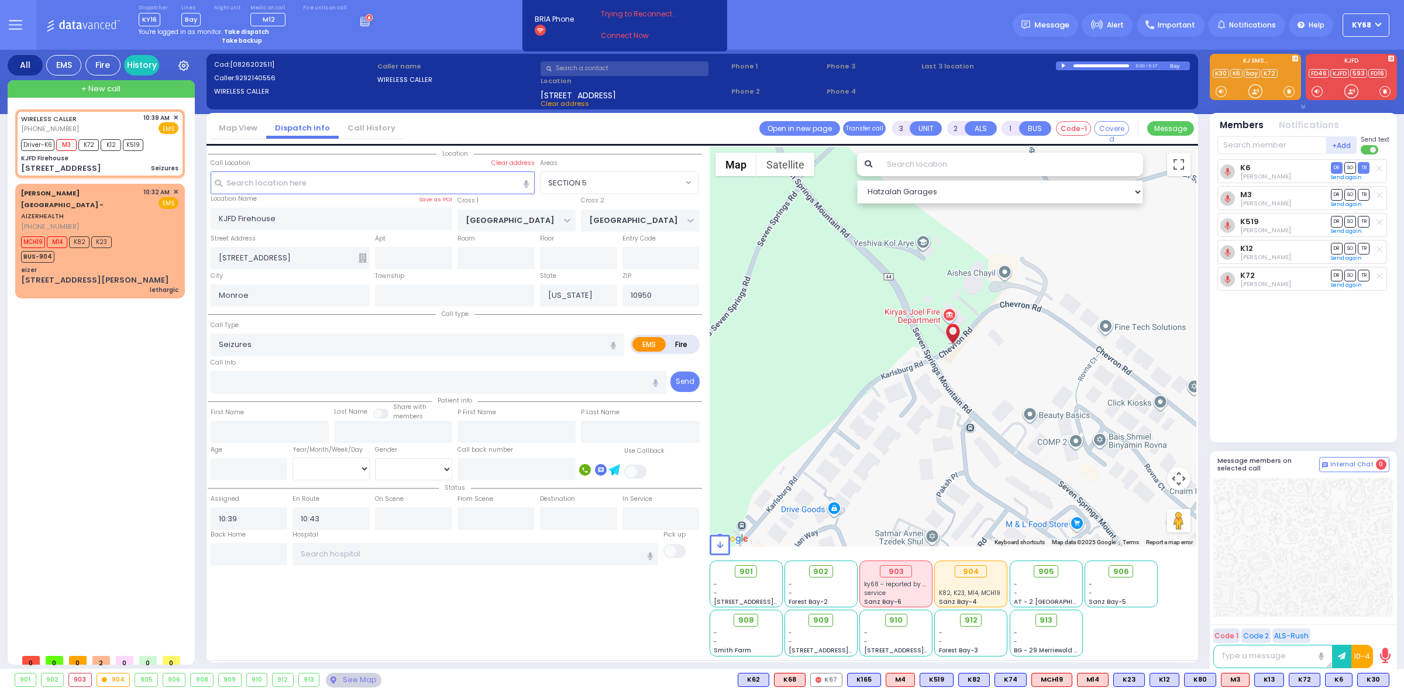
select select
radio input "true"
select select
select select "SECTION 5"
select select "Hatzalah Garages"
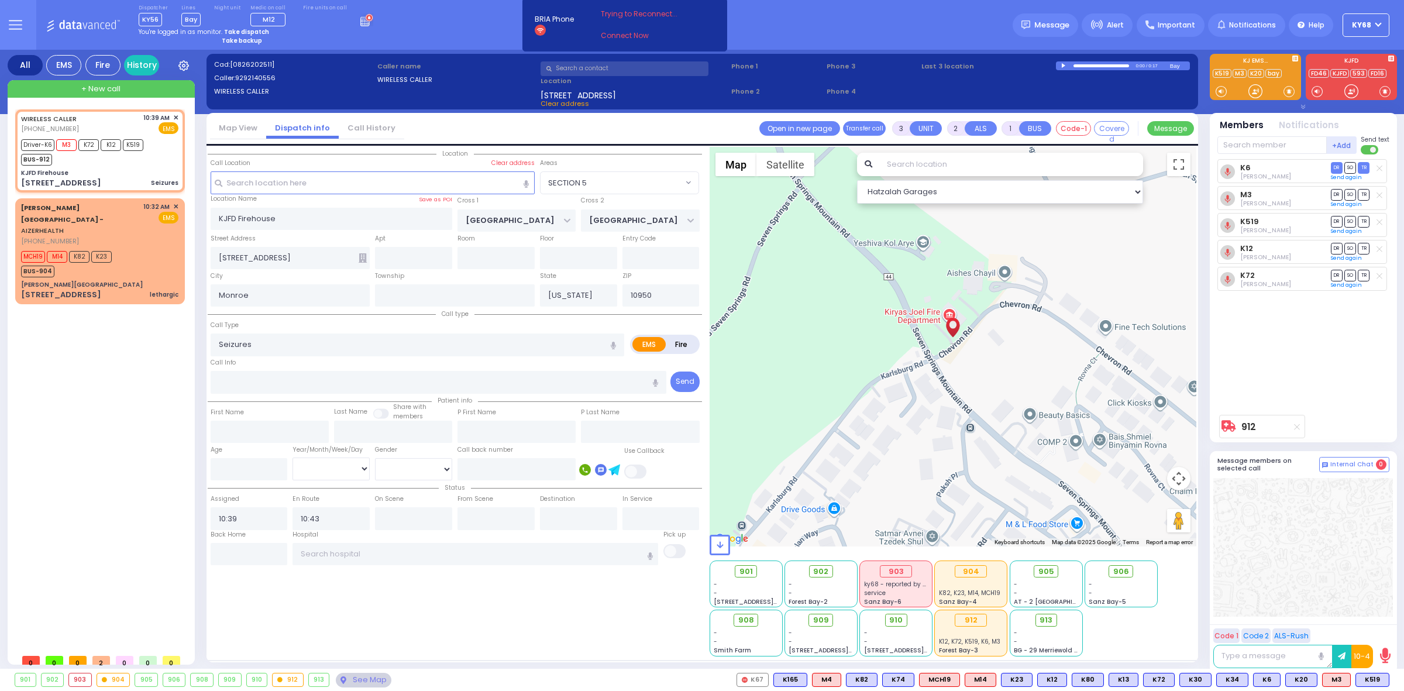
select select
radio input "true"
select select
select select "SECTION 5"
select select "Hatzalah Garages"
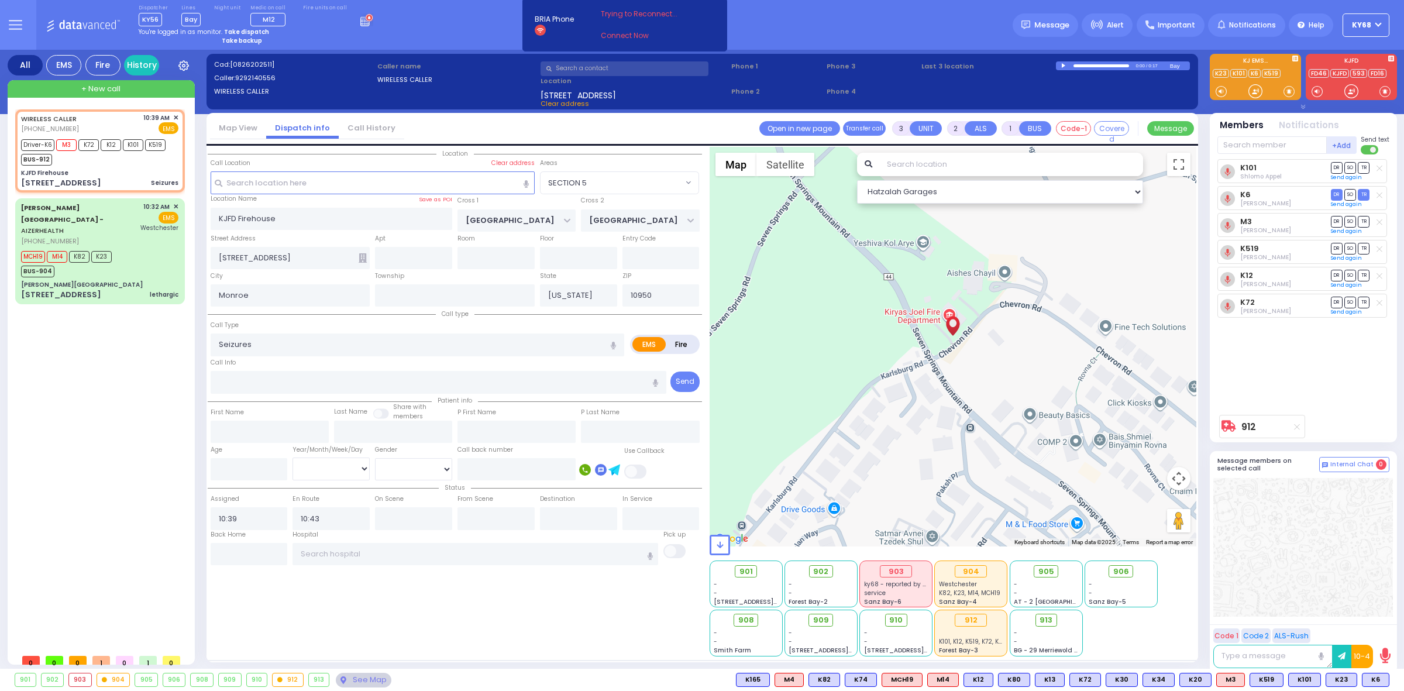
select select
radio input "true"
select select
type input "11:15"
radio input "true"
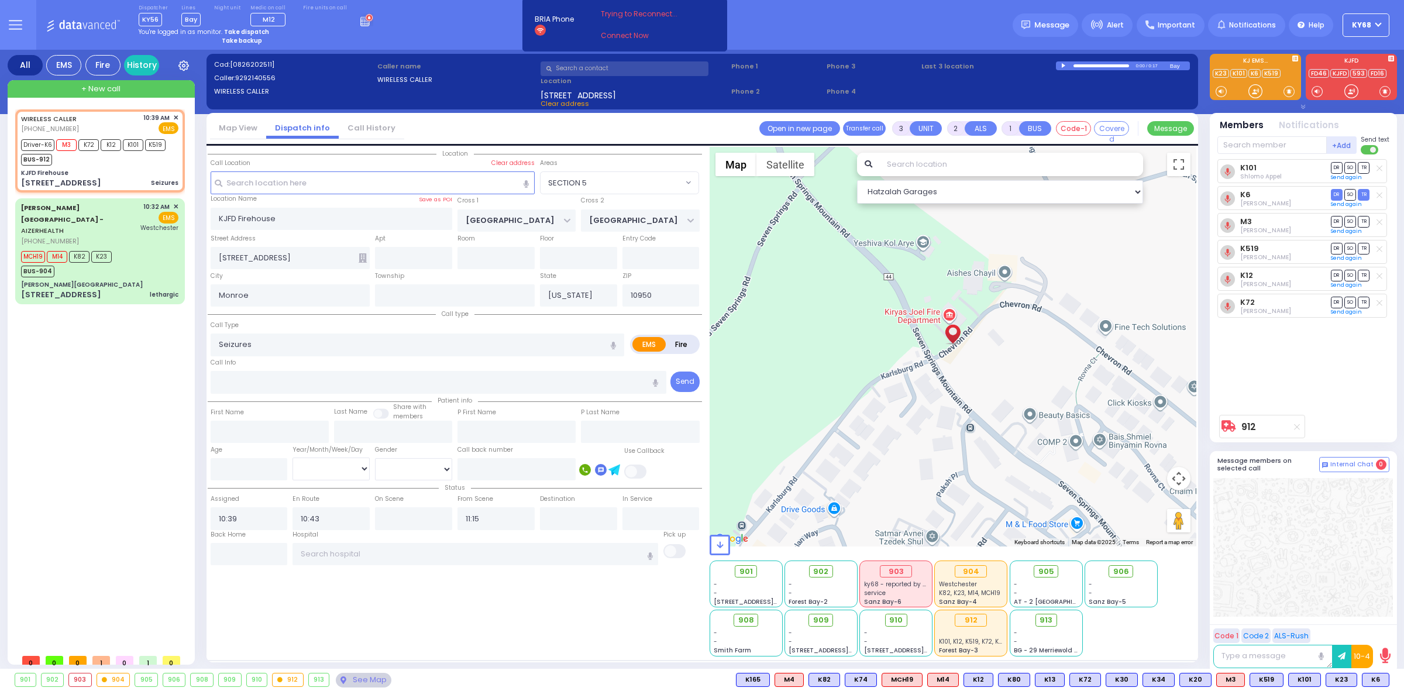
select select
type input "[GEOGRAPHIC_DATA]"
select select "SECTION 5"
select select "Hatzalah Garages"
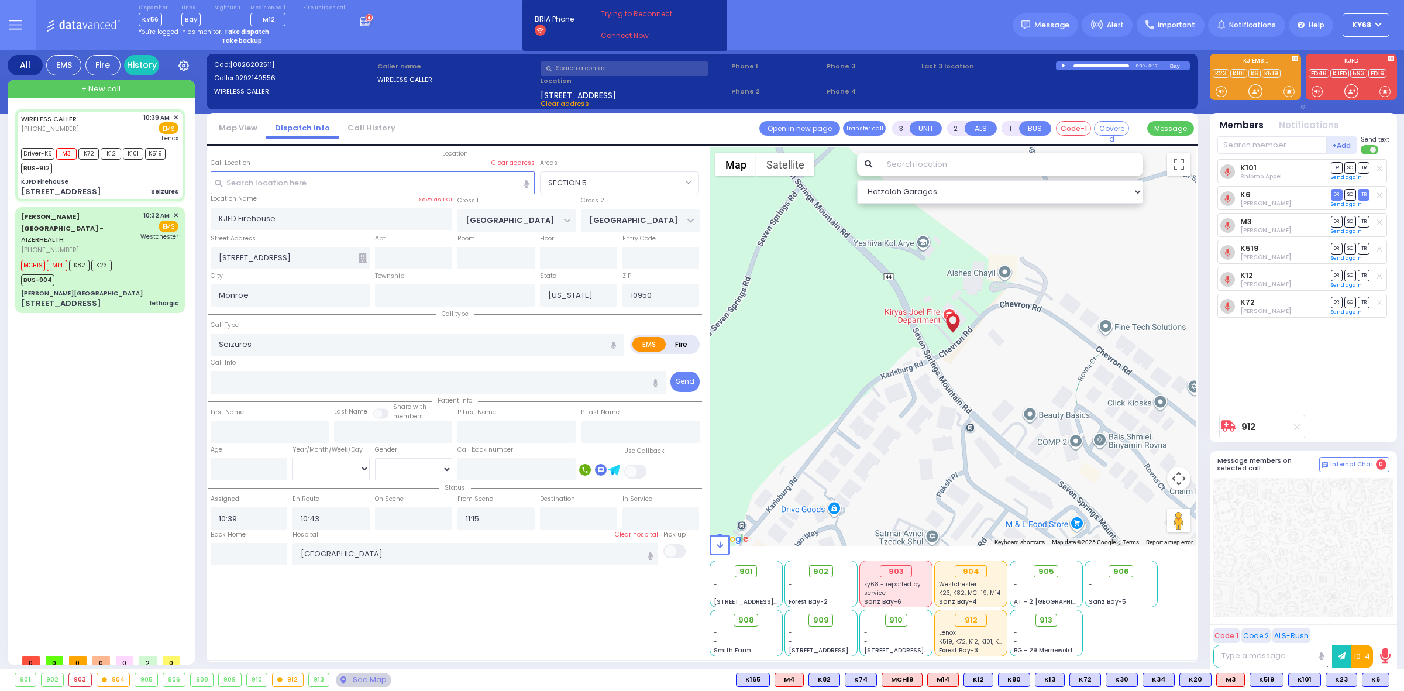
type input "6"
select select
radio input "true"
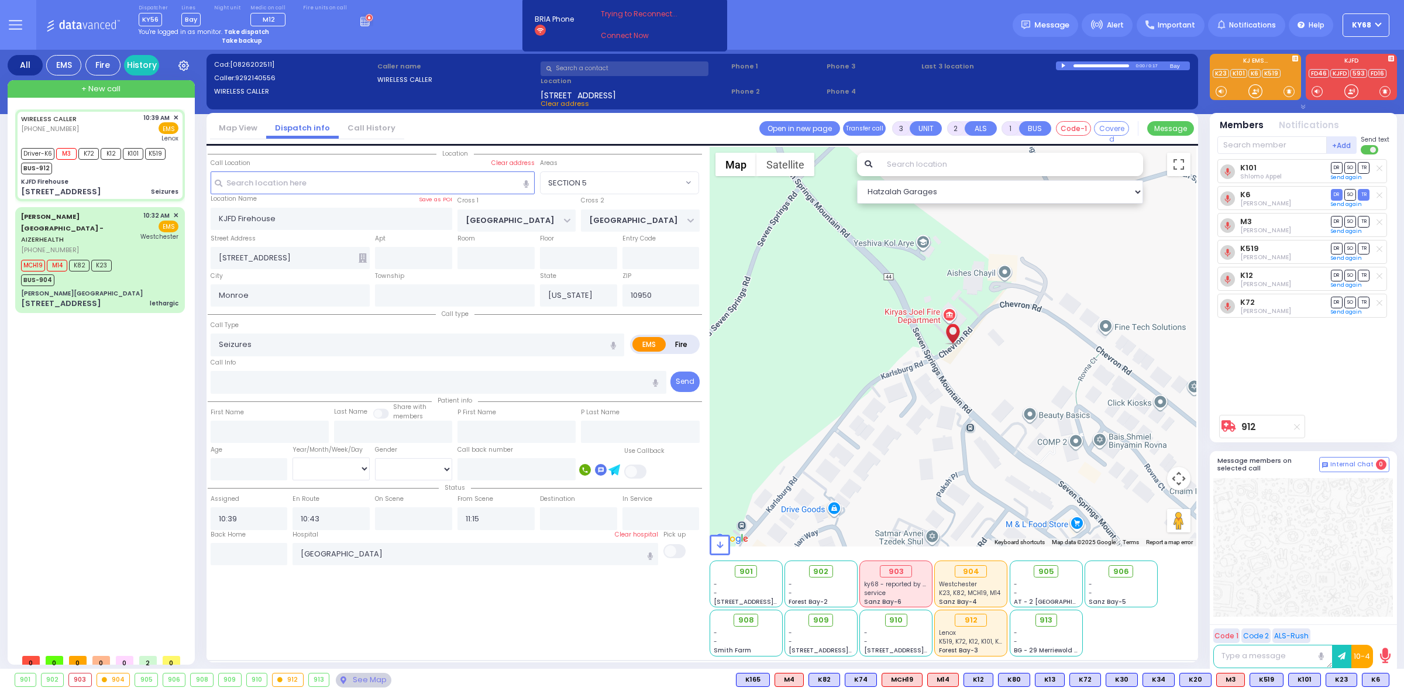
type input "Unknown"
select select "Year"
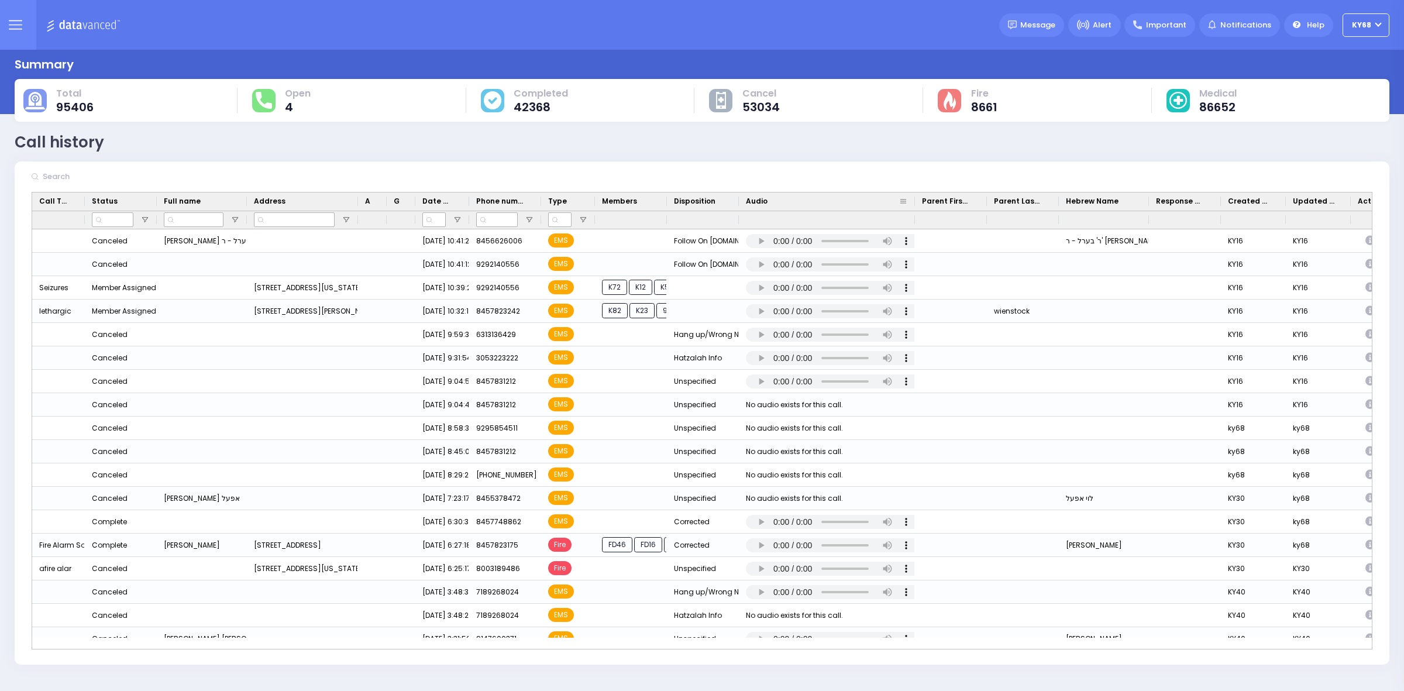
drag, startPoint x: 851, startPoint y: 202, endPoint x: 913, endPoint y: 203, distance: 61.4
click at [913, 203] on div at bounding box center [915, 202] width 5 height 18
